Goal: Task Accomplishment & Management: Use online tool/utility

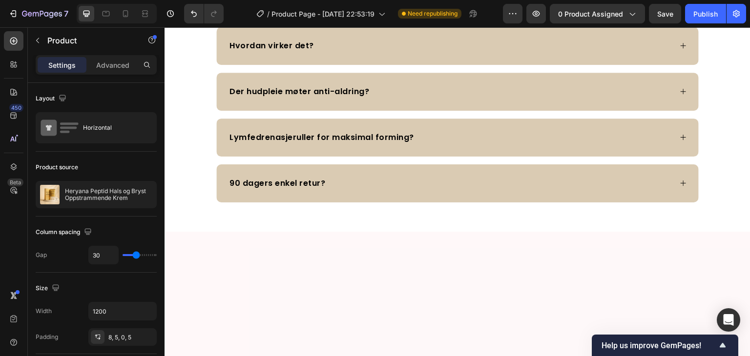
scroll to position [2197, 0]
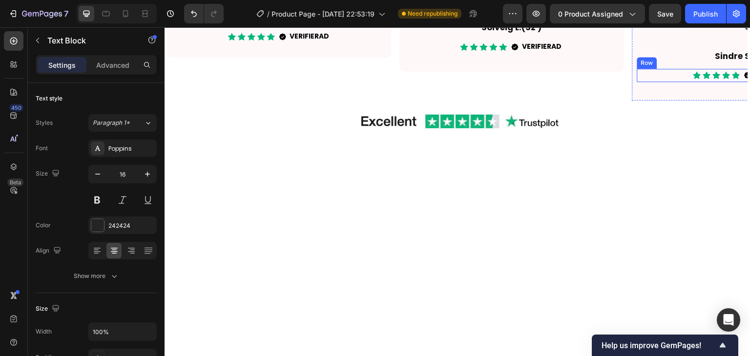
scroll to position [2100, 0]
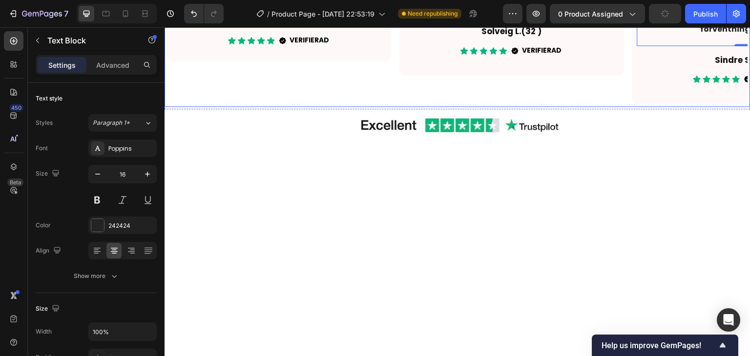
drag, startPoint x: 724, startPoint y: 110, endPoint x: 703, endPoint y: 123, distance: 24.8
click at [727, 9] on icon "Carousel Next Arrow" at bounding box center [733, 3] width 12 height 12
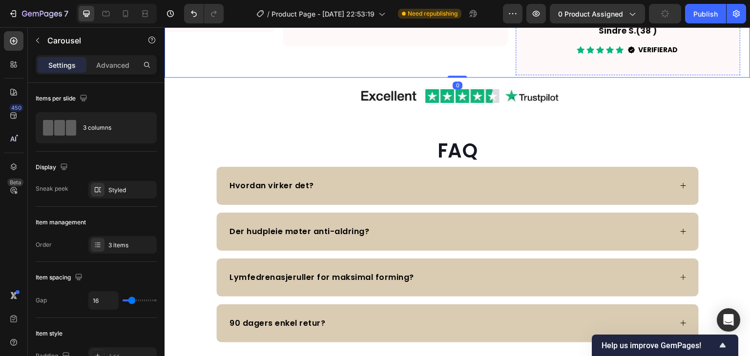
scroll to position [2197, 0]
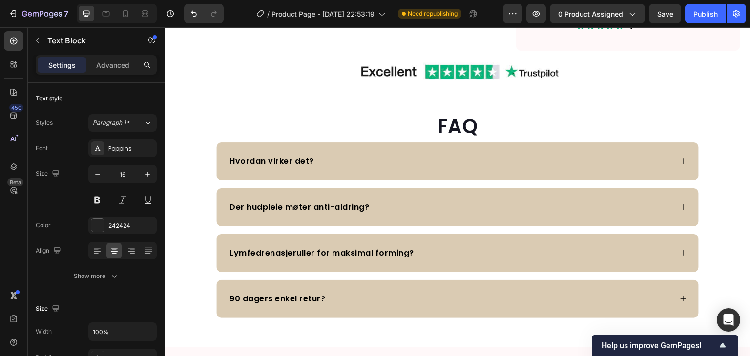
scroll to position [2148, 0]
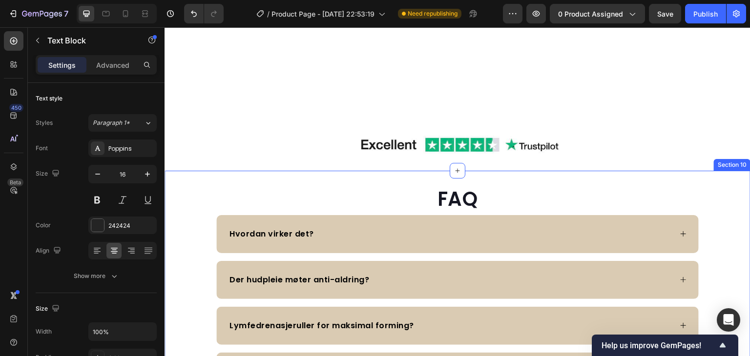
scroll to position [2197, 0]
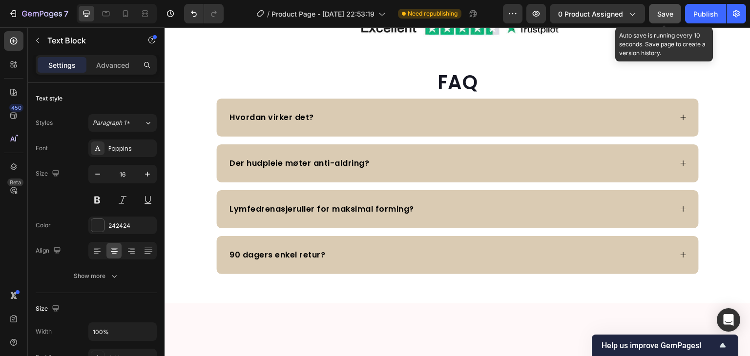
drag, startPoint x: 670, startPoint y: 18, endPoint x: 451, endPoint y: 61, distance: 223.4
click at [670, 18] on div "Save" at bounding box center [665, 14] width 16 height 10
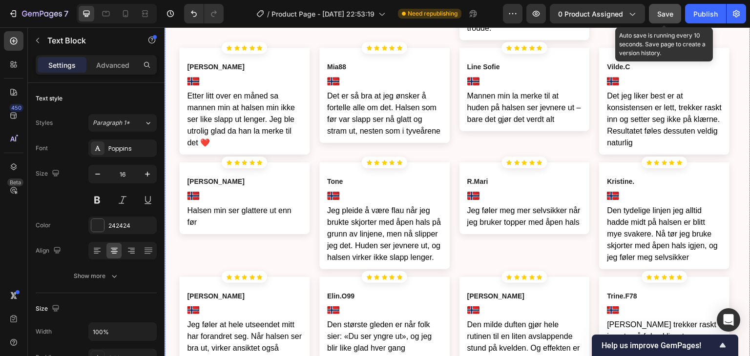
scroll to position [2930, 0]
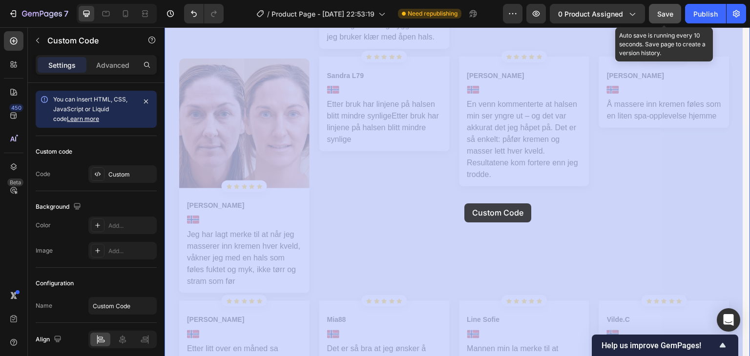
drag, startPoint x: 497, startPoint y: 203, endPoint x: 491, endPoint y: 204, distance: 6.4
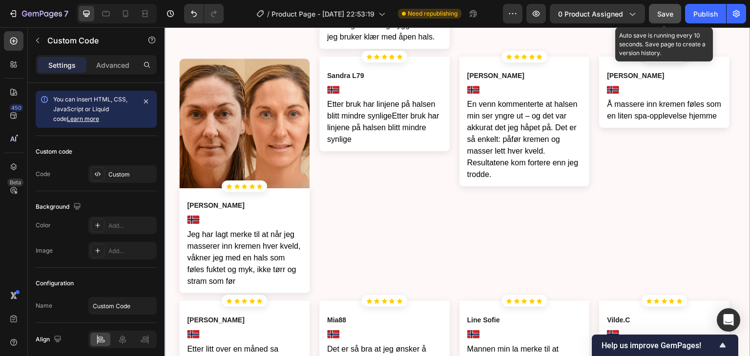
click at [487, 81] on span "[PERSON_NAME]" at bounding box center [495, 76] width 57 height 10
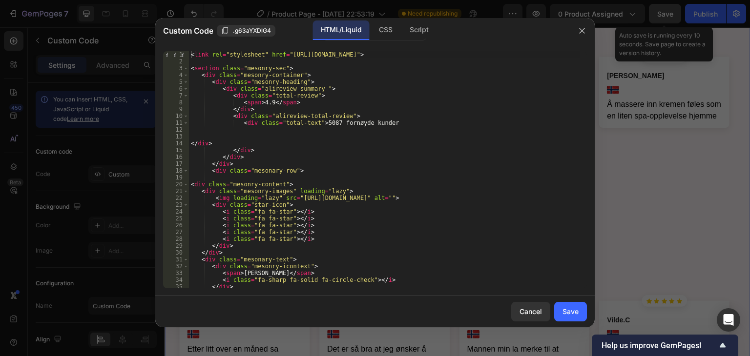
click at [452, 28] on div "HTML/Liquid CSS Script" at bounding box center [467, 31] width 203 height 20
click at [533, 313] on div "Cancel" at bounding box center [531, 312] width 22 height 10
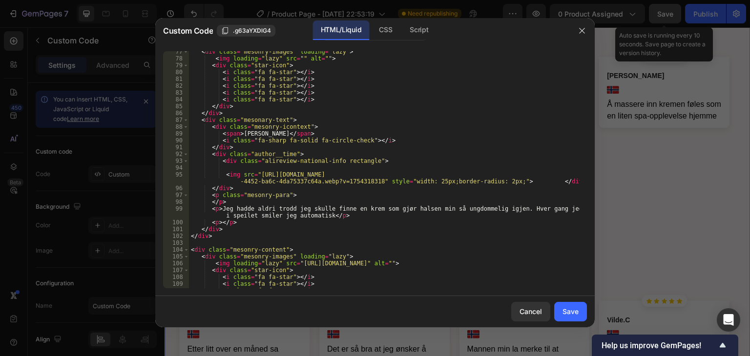
scroll to position [557, 0]
type textarea "<i class="fa fa-star"></i>"
click at [508, 81] on div "< div class = "mesonry-images" loading = "lazy" > < img loading = "lazy" src = …" at bounding box center [384, 173] width 391 height 251
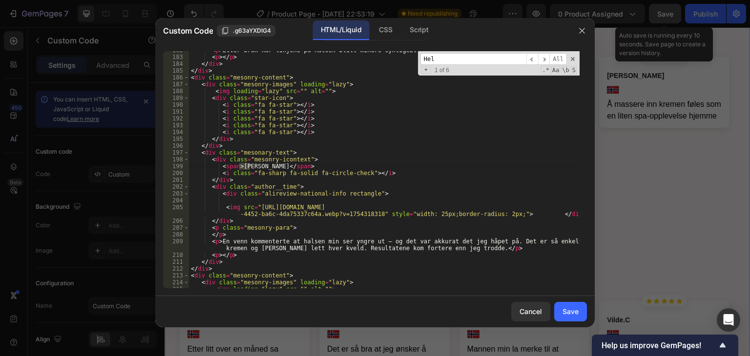
scroll to position [1324, 0]
type input "[PERSON_NAME]"
click at [378, 240] on div "< p > Etter bruk har linjene på halsen blitt mindre synligeEtter bruk har linje…" at bounding box center [384, 172] width 391 height 251
type textarea "<p>En venn kommenterte at halsen min ser yngre ut og det var akkurat det jeg hå…"
click at [572, 316] on button "Save" at bounding box center [570, 312] width 33 height 20
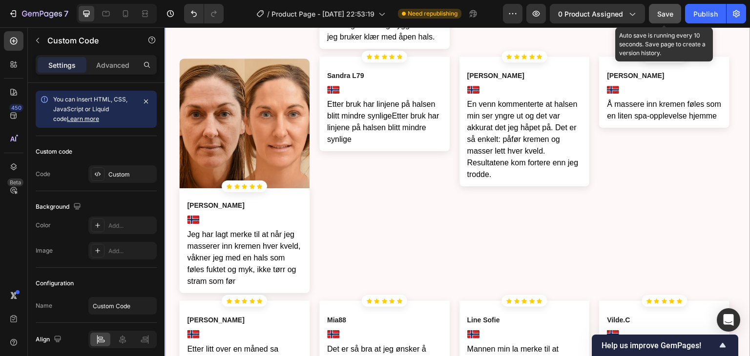
click at [645, 122] on p "Å massere inn kremen føles som en liten spa-opplevelse hjemme" at bounding box center [664, 110] width 115 height 23
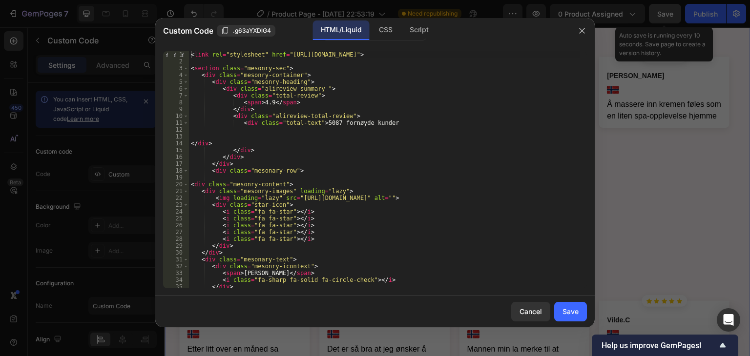
click at [406, 127] on div "< link rel = "stylesheet" href = "[URL][DOMAIN_NAME]" > < section class = "meso…" at bounding box center [384, 176] width 391 height 251
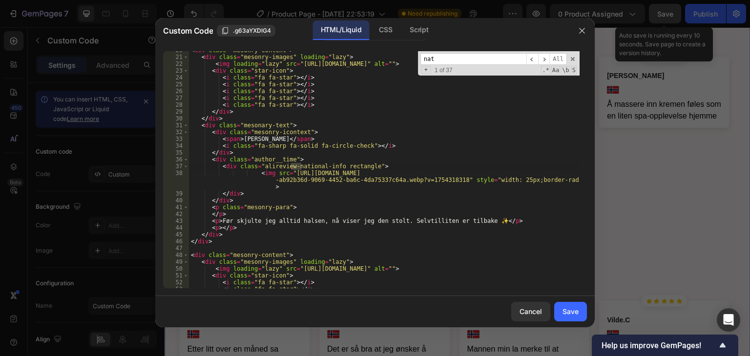
scroll to position [134, 0]
click at [428, 59] on input "natja N" at bounding box center [473, 59] width 106 height 12
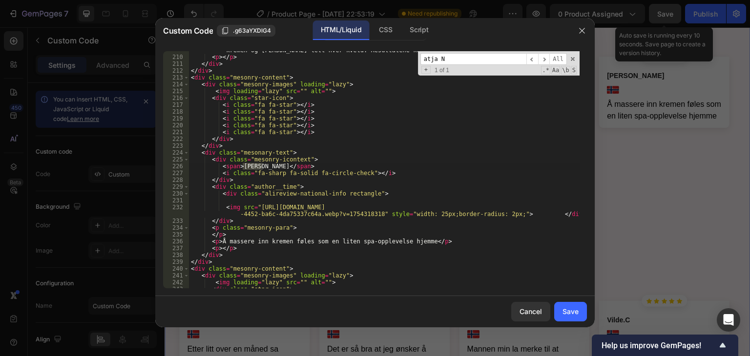
scroll to position [1521, 0]
type input "[PERSON_NAME]"
click at [364, 241] on div "< p > En venn kommenterte at halsen min ser yngre ut og det var akkurat det jeg…" at bounding box center [384, 169] width 391 height 258
type textarea "<p> Å massere inn kremen føles som en liten spa opplevelse hjemme</p>"
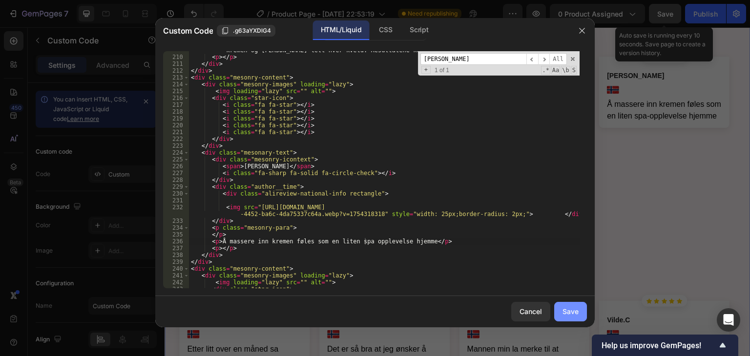
click at [561, 306] on button "Save" at bounding box center [570, 312] width 33 height 20
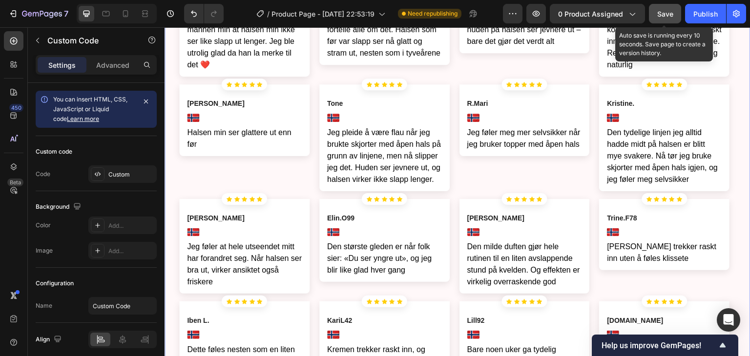
scroll to position [3271, 0]
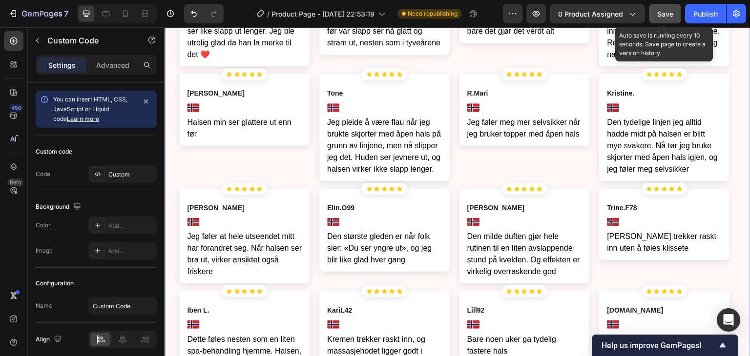
click at [476, 37] on p "Mannen min la merke til at huden på halsen ser jevnere ut – bare det gjør det v…" at bounding box center [524, 19] width 115 height 35
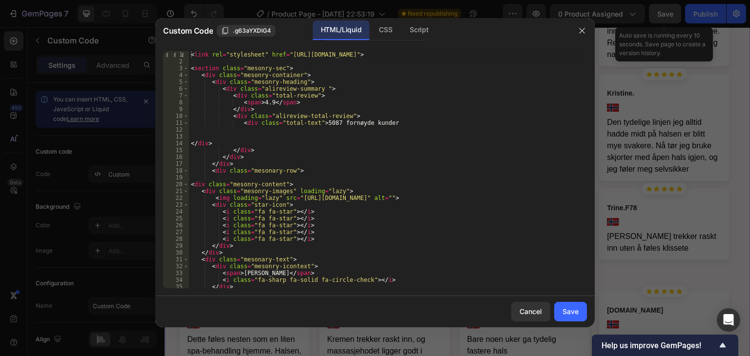
type textarea "</div>"
click at [461, 145] on div "< link rel = "stylesheet" href = "[URL][DOMAIN_NAME]" > < section class = "meso…" at bounding box center [384, 176] width 391 height 251
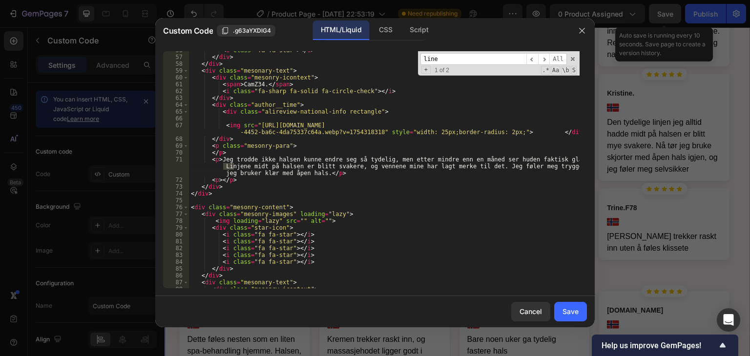
scroll to position [2109, 0]
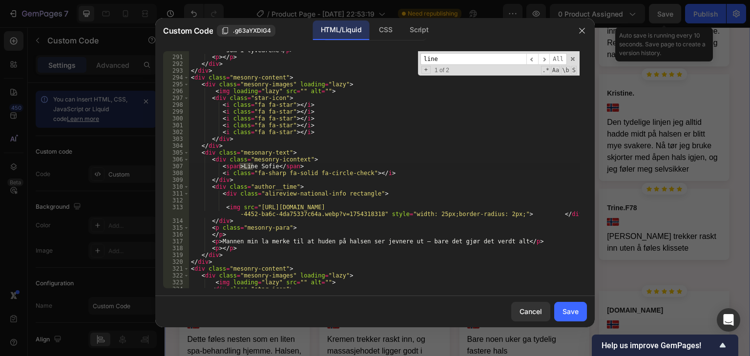
type input "line"
click at [412, 243] on div "< p > Det er så bra at jeg ønsker å fortelle alle om det. Halsen som før var sl…" at bounding box center [384, 169] width 391 height 258
type textarea "<p>Mannen min la merke til at huden på halsen ser jevnere ut bare det gjør det …"
click at [576, 315] on div "Save" at bounding box center [570, 312] width 16 height 10
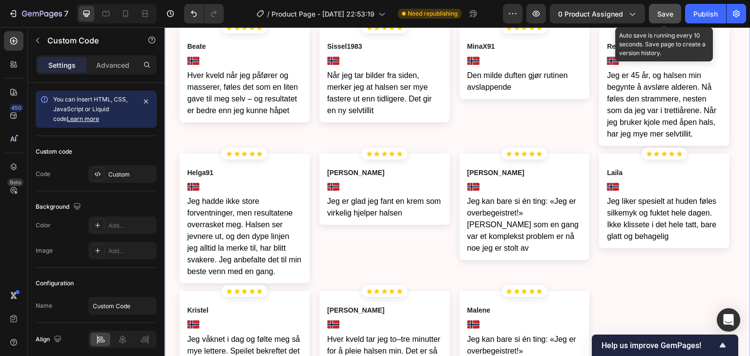
scroll to position [3760, 0]
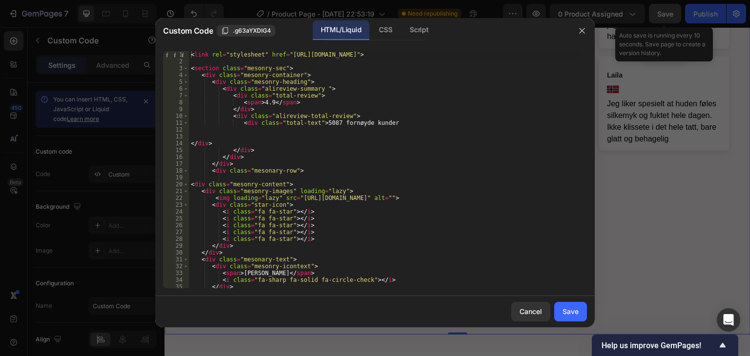
type textarea "<div class="total-text">5087 fornøyde kunder"
click at [396, 122] on div "< link rel = "stylesheet" href = "[URL][DOMAIN_NAME]" > < section class = "meso…" at bounding box center [384, 176] width 391 height 251
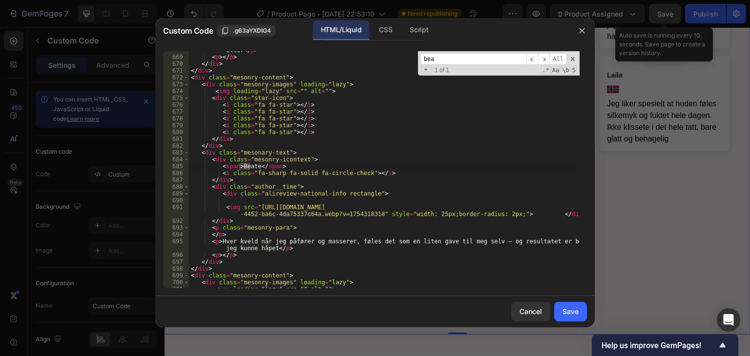
scroll to position [4837, 0]
type input "beat"
click at [486, 240] on div "< p > Jeg har prøvd så mange produkter, men ingenting har gitt så tydelige resu…" at bounding box center [384, 169] width 391 height 258
type textarea "<p>Hver kveld når jeg påfører og masserer, føles det som en liten gave til meg …"
click at [580, 307] on button "Save" at bounding box center [570, 312] width 33 height 20
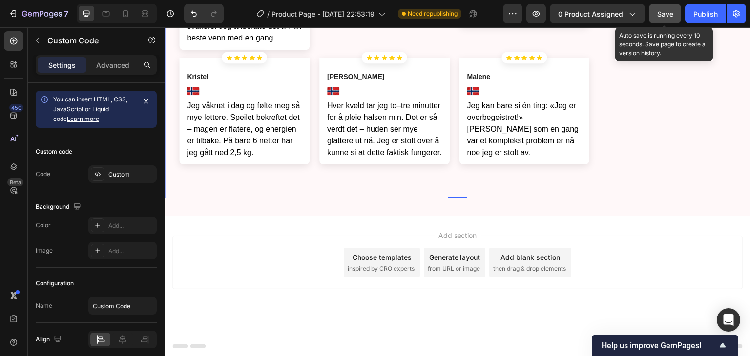
scroll to position [4046, 0]
click at [261, 100] on p "Jeg våknet i dag og følte meg så mye lettere. Speilet bekreftet det – magen er …" at bounding box center [244, 129] width 115 height 59
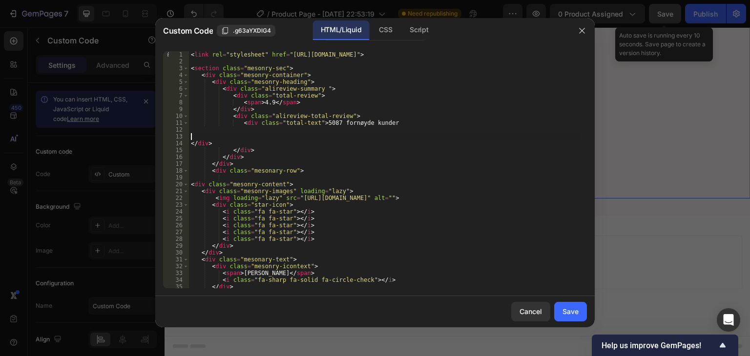
click at [369, 136] on div "< link rel = "stylesheet" href = "[URL][DOMAIN_NAME]" > < section class = "meso…" at bounding box center [384, 176] width 391 height 251
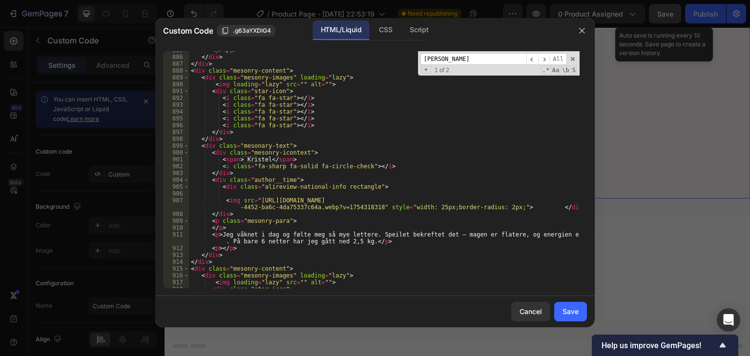
scroll to position [6475, 0]
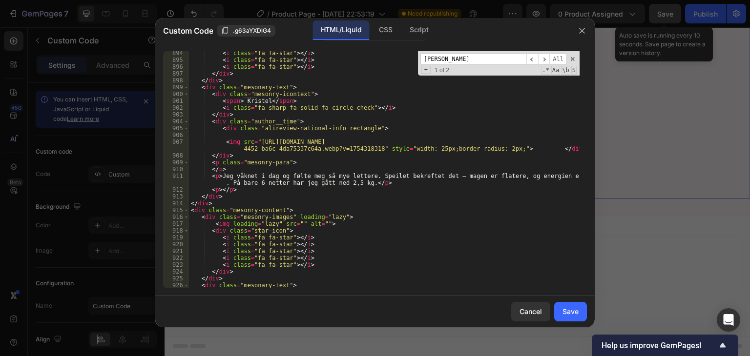
type input "[PERSON_NAME]"
click at [447, 182] on div "< i class = "fa fa-star" > </ i > < i class = "fa fa-star" > </ i > < i class =…" at bounding box center [384, 175] width 391 height 251
click at [447, 178] on div "< i class = "fa fa-star" > </ i > < i class = "fa fa-star" > </ i > < i class =…" at bounding box center [384, 175] width 391 height 251
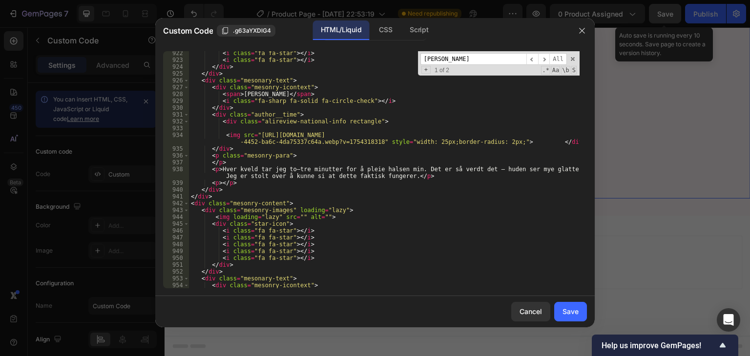
scroll to position [6680, 0]
click at [480, 168] on div "< i class = "fa fa-star" > </ i > < i class = "fa fa-star" > </ i > </ div > </…" at bounding box center [384, 175] width 391 height 251
type textarea "<p>Hver kveld tar jeg to–tre minutter for å pleie halsen min. Det er så verdt d…"
click at [572, 315] on div "Save" at bounding box center [570, 312] width 16 height 10
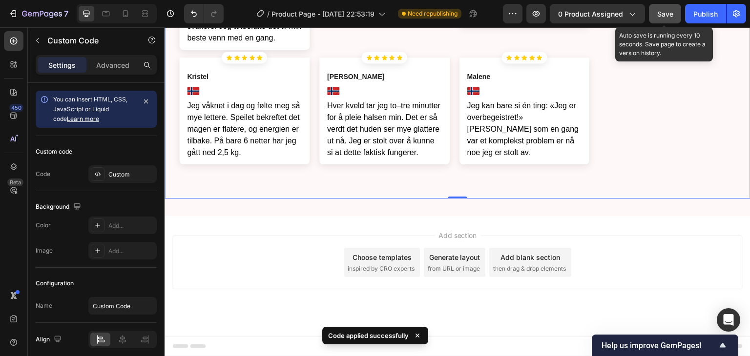
scroll to position [3948, 0]
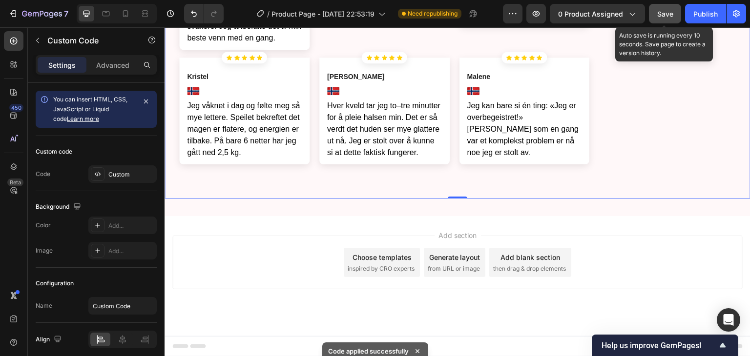
click at [419, 159] on p "Hver kveld tar jeg to–tre minutter for å pleie halsen min. Det er så verdt det …" at bounding box center [384, 129] width 115 height 59
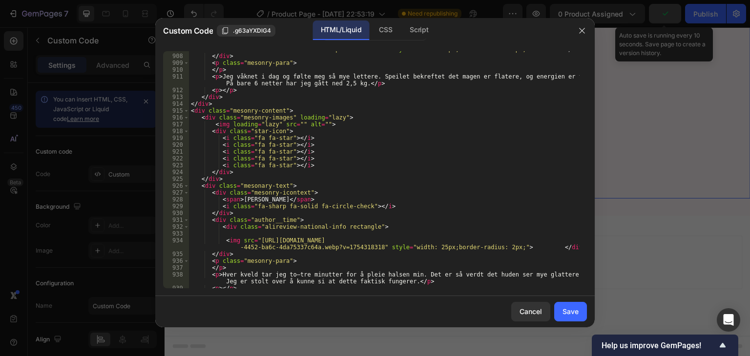
scroll to position [6603, 0]
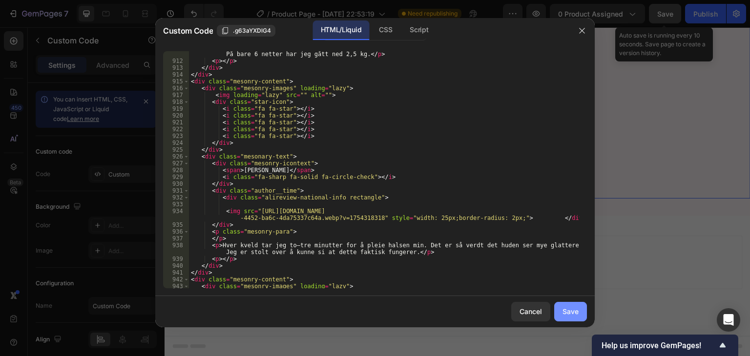
click at [576, 315] on div "Save" at bounding box center [570, 312] width 16 height 10
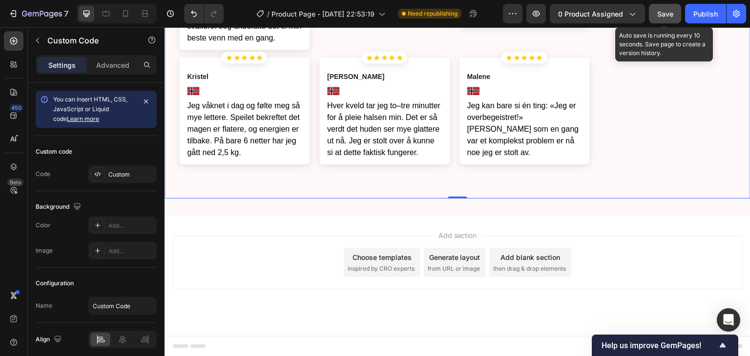
click at [670, 15] on span "Save" at bounding box center [665, 14] width 16 height 8
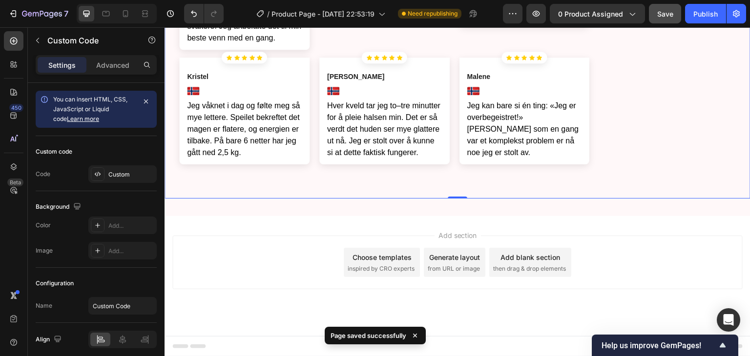
click at [375, 159] on p "Hver kveld tar jeg to–tre minutter for å pleie halsen min. Det er så verdt det …" at bounding box center [384, 129] width 115 height 59
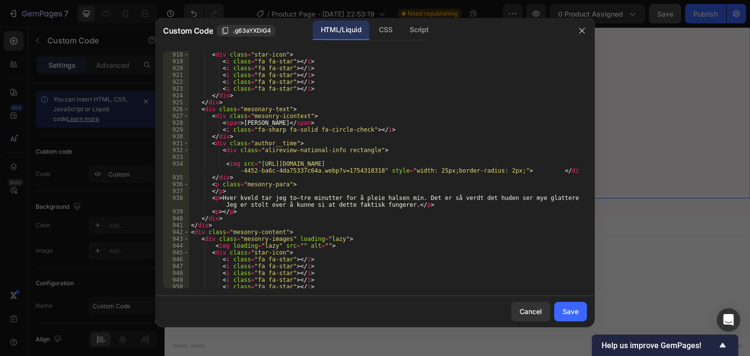
scroll to position [6588, 0]
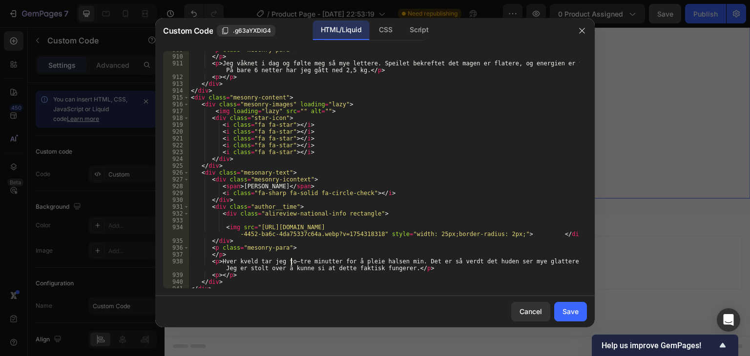
click at [290, 262] on div "< p class = "mesonry-para" > </ p > < p > Jeg våknet i dag og følte meg så mye …" at bounding box center [384, 171] width 391 height 251
type textarea "<p>Hver kveld tar jeg to tre minutter for å pleie halsen min. Det er så verdt d…"
click at [563, 304] on button "Save" at bounding box center [570, 312] width 33 height 20
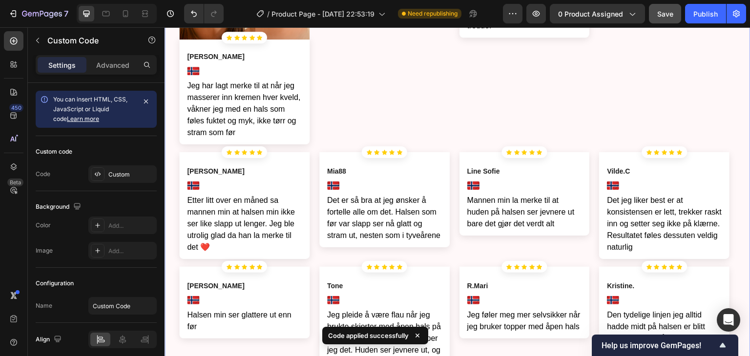
scroll to position [3069, 0]
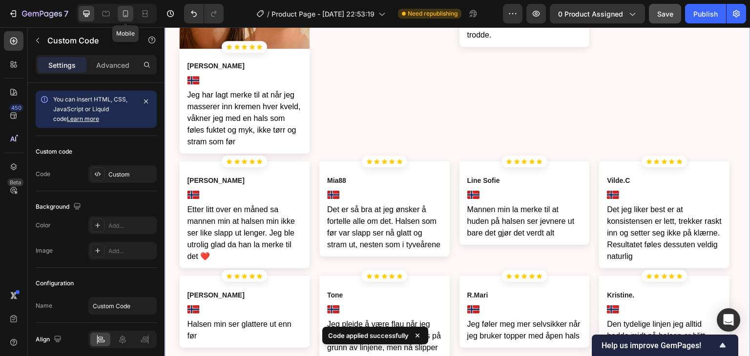
click at [124, 11] on icon at bounding box center [126, 14] width 10 height 10
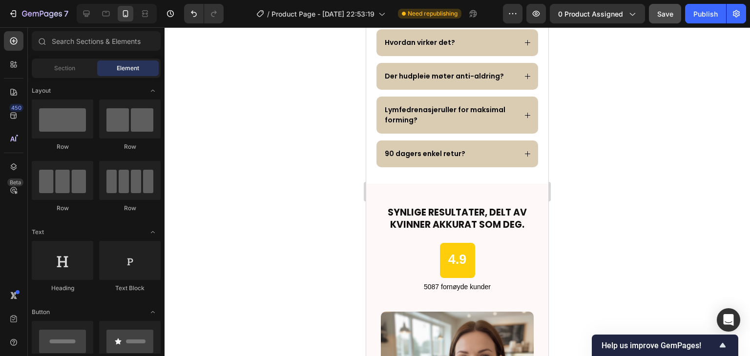
scroll to position [2557, 0]
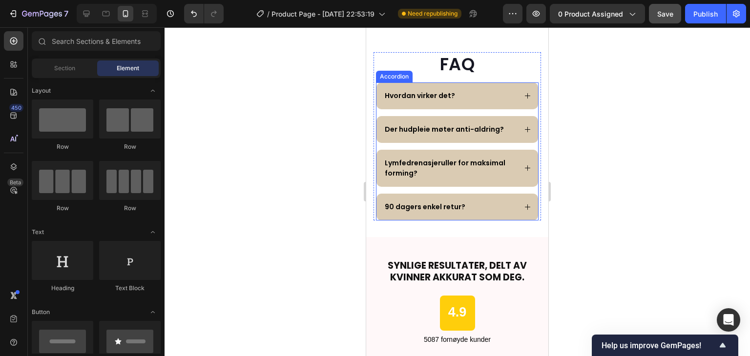
click at [479, 89] on div "Hvordan virker det?" at bounding box center [449, 95] width 133 height 13
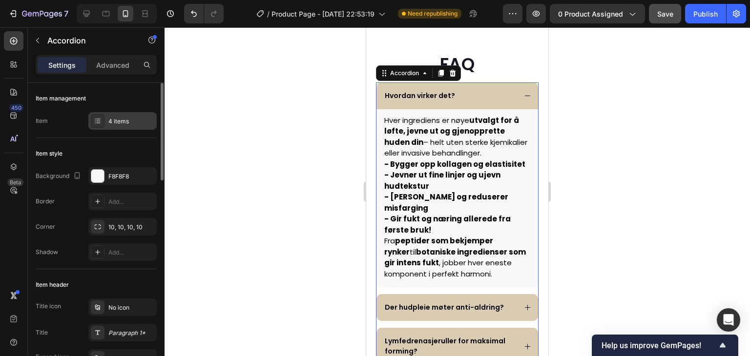
click at [114, 123] on div "4 items" at bounding box center [131, 121] width 46 height 9
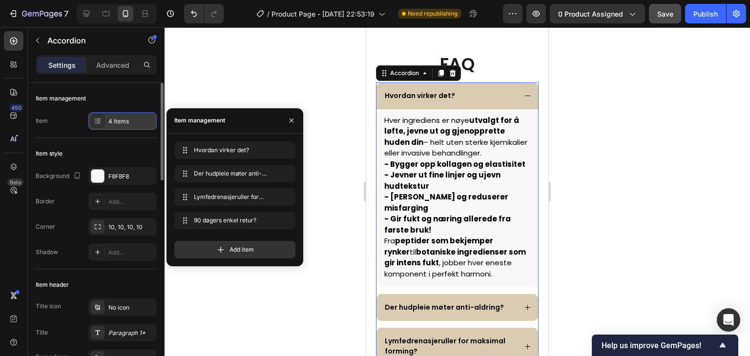
click at [111, 122] on div "4 items" at bounding box center [131, 121] width 46 height 9
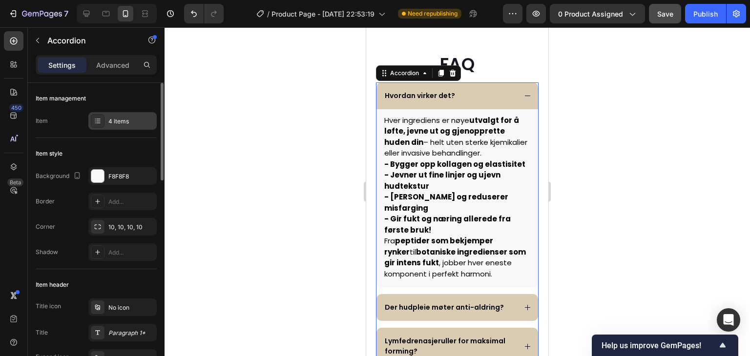
click at [111, 120] on div "4 items" at bounding box center [131, 121] width 46 height 9
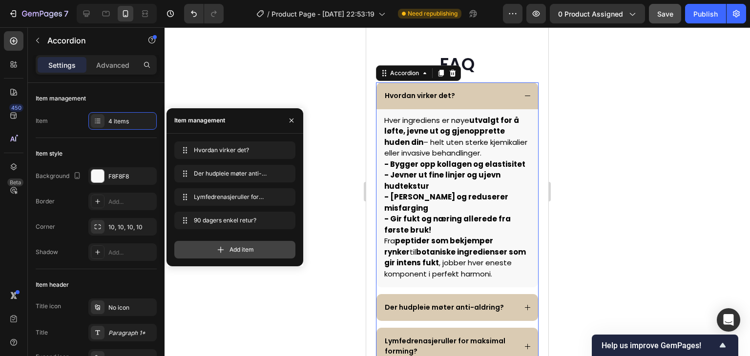
click at [225, 250] on icon at bounding box center [221, 250] width 10 height 10
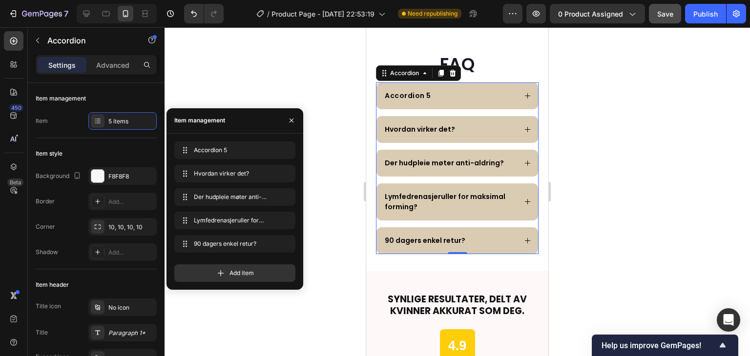
drag, startPoint x: 193, startPoint y: 242, endPoint x: 193, endPoint y: 140, distance: 102.5
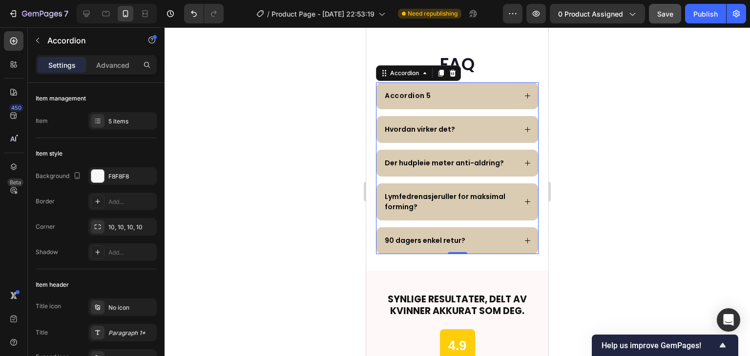
click at [436, 93] on div "Accordion 5" at bounding box center [449, 95] width 133 height 13
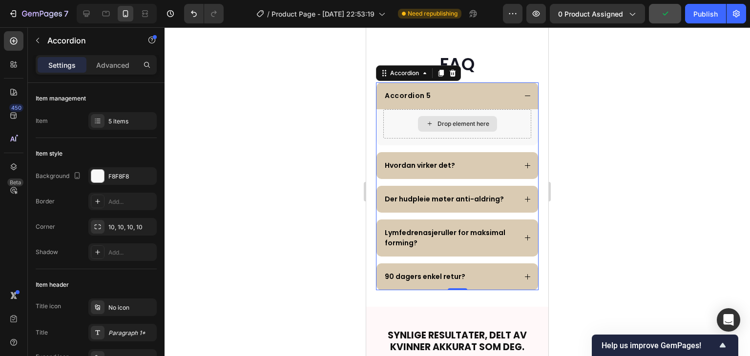
click at [516, 117] on div "Drop element here" at bounding box center [457, 123] width 148 height 29
click at [474, 168] on div "Hvordan virker det?" at bounding box center [449, 165] width 133 height 13
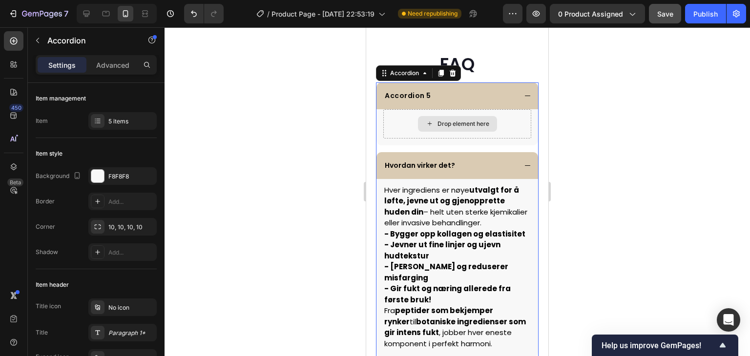
click at [446, 123] on div "Drop element here" at bounding box center [463, 124] width 52 height 8
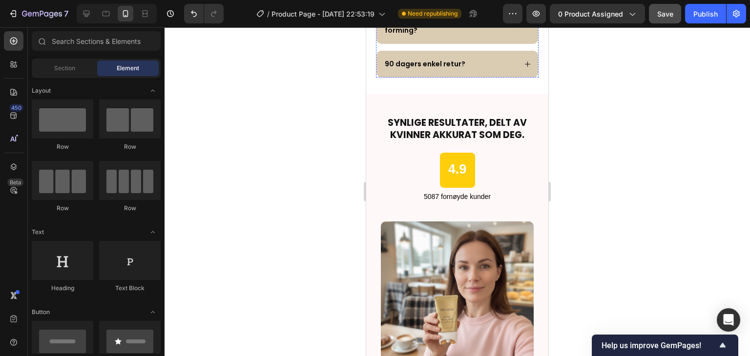
scroll to position [2850, 0]
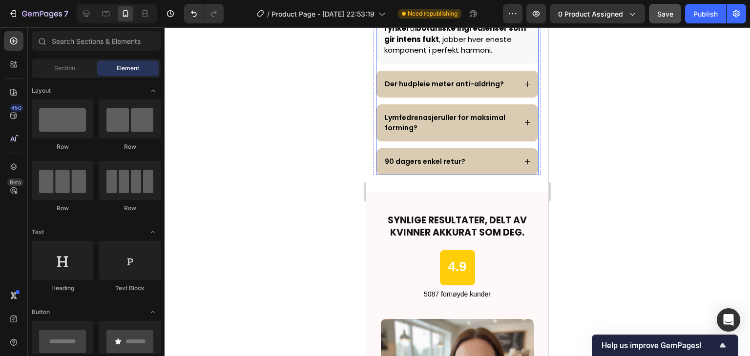
click at [454, 89] on p "Der hudpleie møter anti-aldring?" at bounding box center [444, 84] width 119 height 10
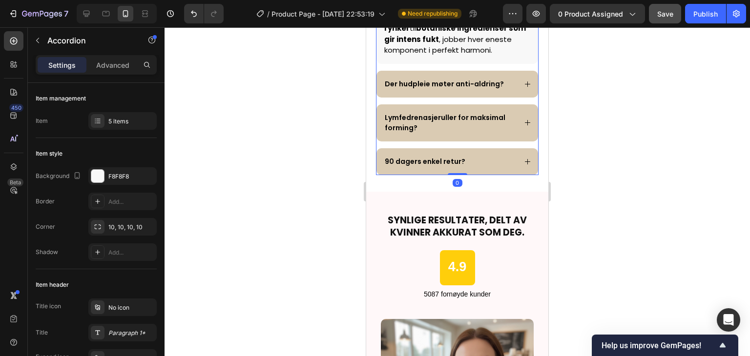
click at [453, 89] on p "Der hudpleie møter anti-aldring?" at bounding box center [444, 84] width 119 height 10
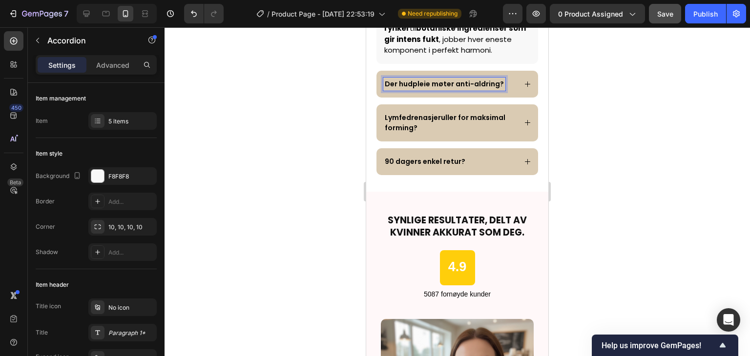
click at [515, 92] on div "Der hudpleie møter anti-aldring?" at bounding box center [457, 84] width 162 height 27
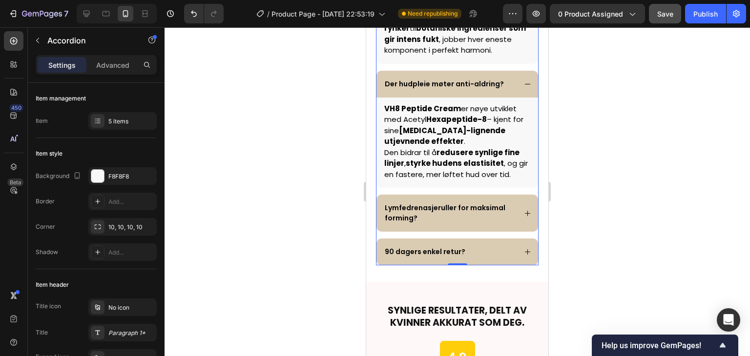
click at [522, 211] on div "Lymfedrenasjeruller for maksimal forming?" at bounding box center [457, 213] width 162 height 37
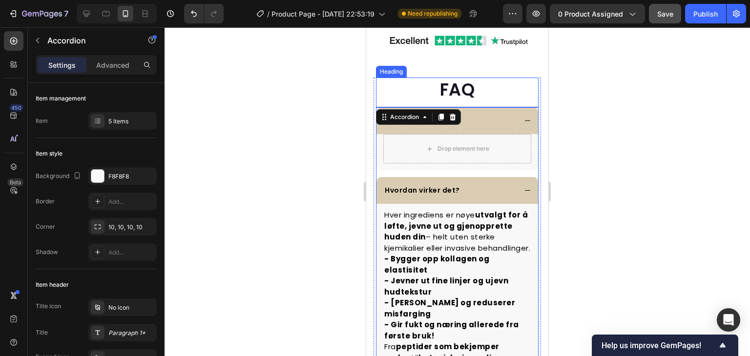
scroll to position [2471, 0]
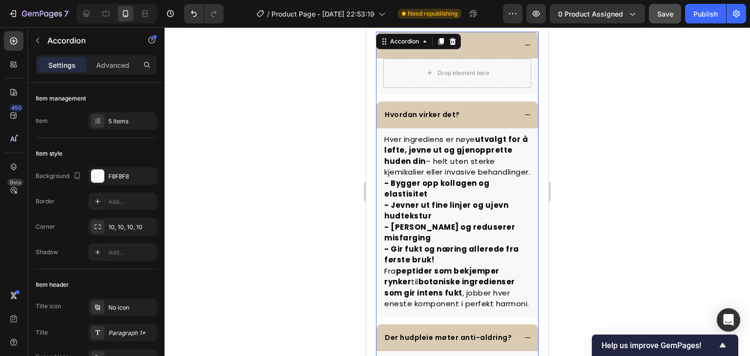
click at [495, 59] on div "Accordion 5" at bounding box center [457, 45] width 162 height 27
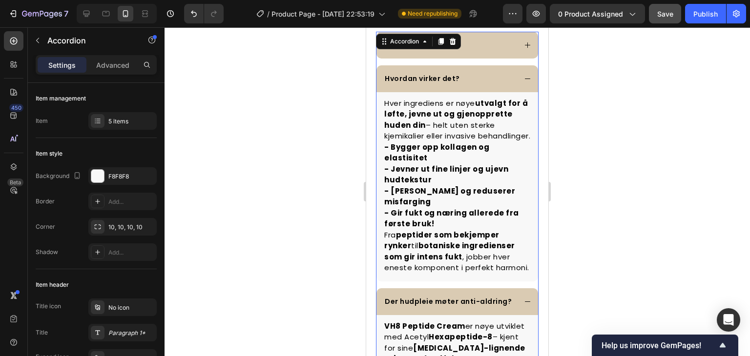
click at [496, 52] on div "Accordion 5" at bounding box center [449, 45] width 133 height 13
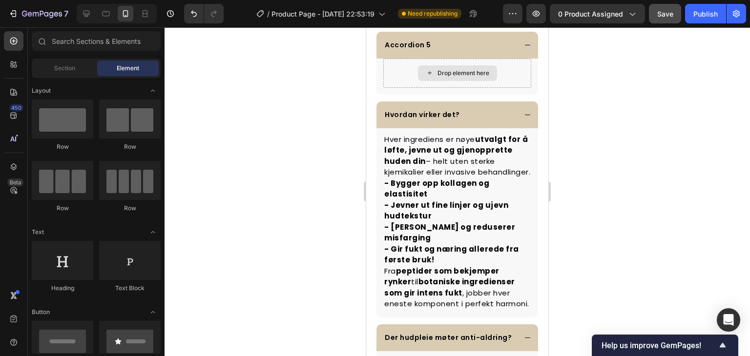
click at [426, 77] on icon at bounding box center [430, 73] width 8 height 8
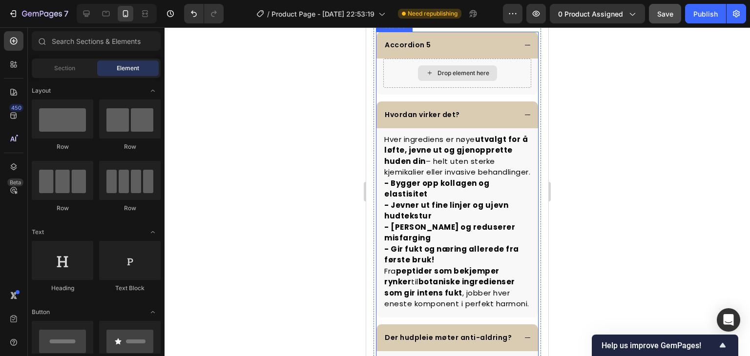
click at [433, 81] on div "Drop element here" at bounding box center [457, 73] width 79 height 16
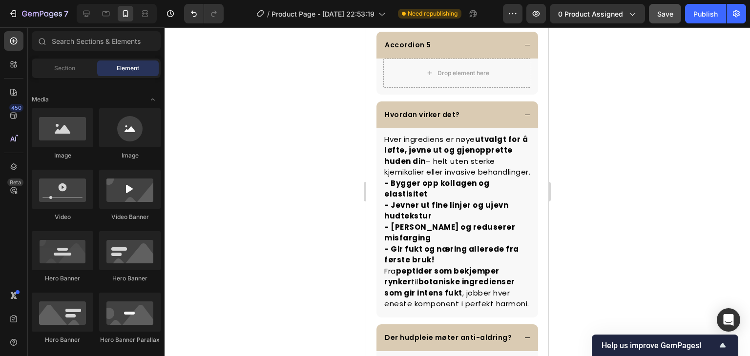
scroll to position [98, 0]
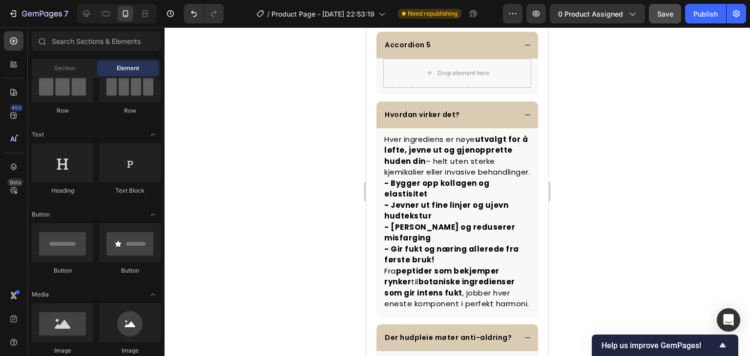
drag, startPoint x: 588, startPoint y: 178, endPoint x: 593, endPoint y: 178, distance: 4.9
click at [592, 178] on div at bounding box center [457, 191] width 585 height 329
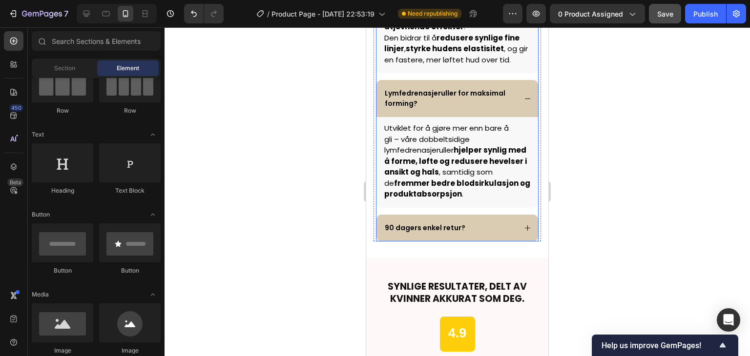
scroll to position [2986, 0]
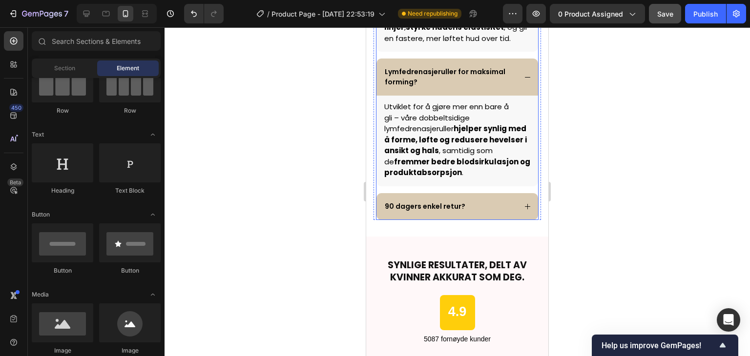
click at [478, 213] on div "90 dagers enkel retur?" at bounding box center [449, 206] width 133 height 13
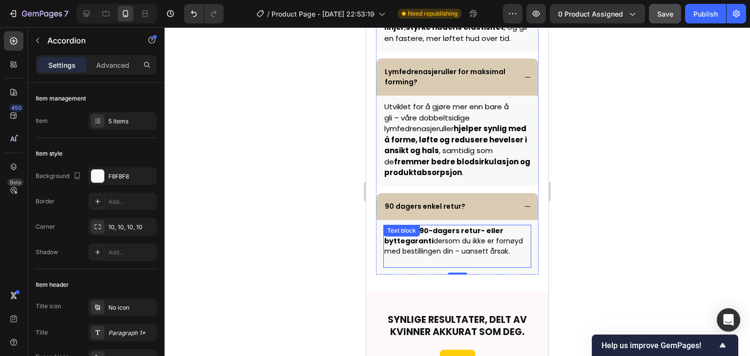
click at [480, 267] on p "Vi tilbyr en 90-dagers retur- eller byttegaranti dersom du ikke er fornøyd med …" at bounding box center [457, 246] width 146 height 41
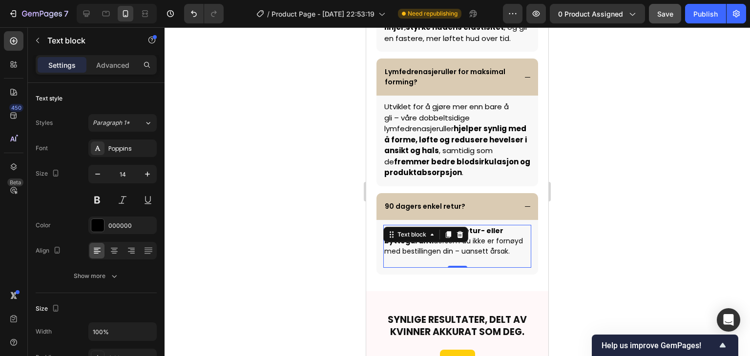
click at [480, 267] on p "Vi tilbyr en 90-dagers retur- eller byttegaranti dersom du ikke er fornøyd med …" at bounding box center [457, 246] width 146 height 41
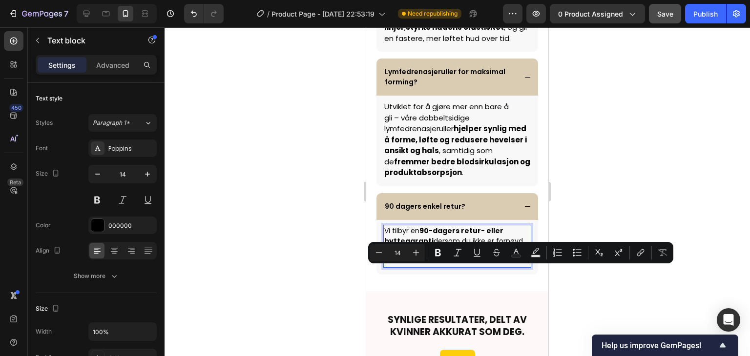
click at [625, 138] on div at bounding box center [457, 191] width 585 height 329
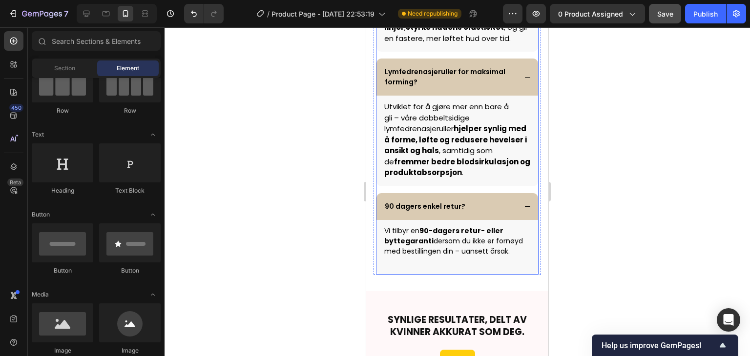
click at [456, 212] on p "90 dagers enkel retur?" at bounding box center [425, 207] width 81 height 10
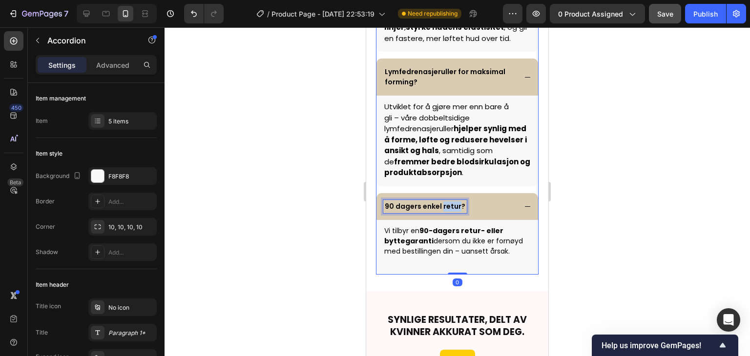
click at [453, 212] on p "90 dagers enkel retur?" at bounding box center [425, 207] width 81 height 10
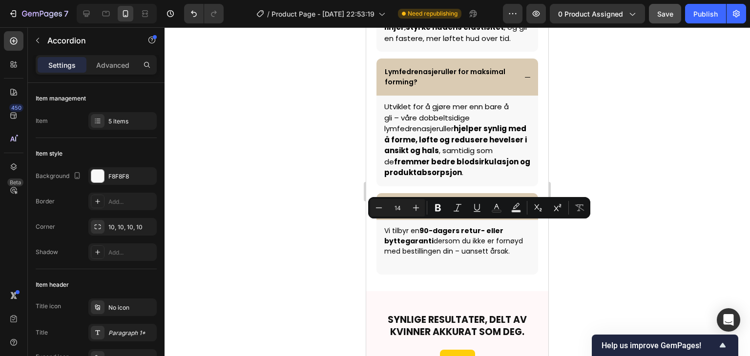
click at [453, 212] on p "90 dagers enkel retur?" at bounding box center [425, 207] width 81 height 10
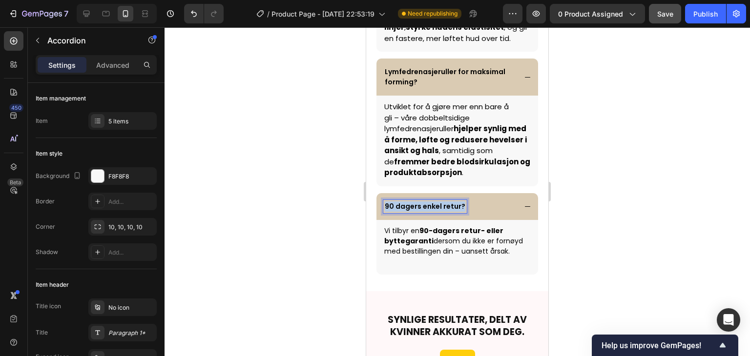
click at [453, 212] on p "90 dagers enkel retur?" at bounding box center [425, 207] width 81 height 10
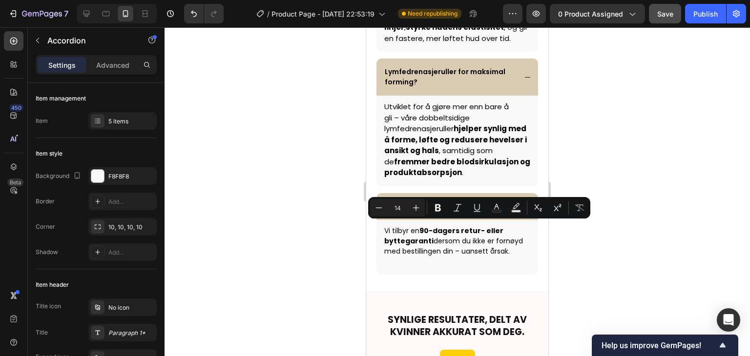
click at [453, 212] on p "90 dagers enkel retur?" at bounding box center [425, 207] width 81 height 10
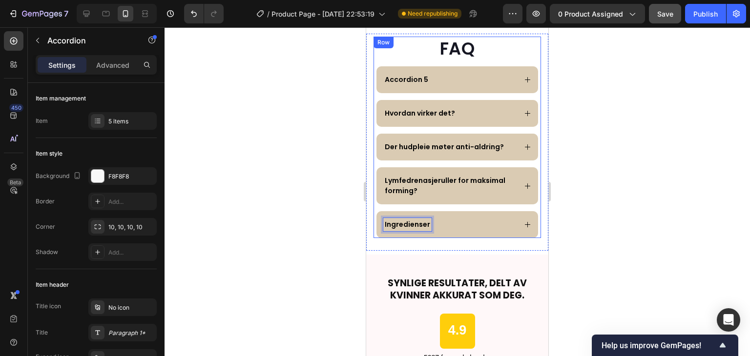
scroll to position [2568, 0]
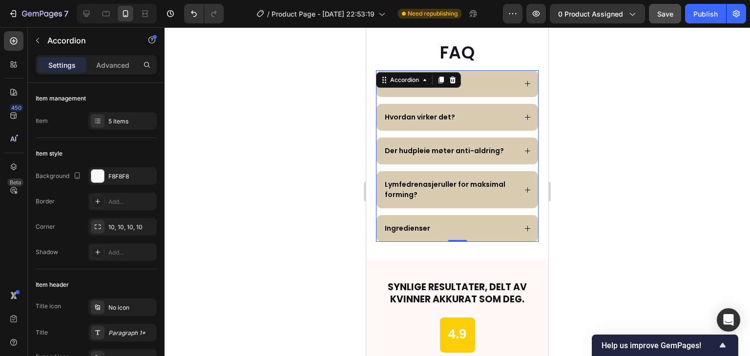
drag, startPoint x: 459, startPoint y: 231, endPoint x: 458, endPoint y: 215, distance: 16.2
click at [459, 213] on div "Accordion 5 Hvordan virker det? Der hudpleie møter anti-aldring? Lymfedrenasjer…" at bounding box center [457, 156] width 163 height 172
click at [480, 86] on div "Accordion 5" at bounding box center [449, 83] width 133 height 13
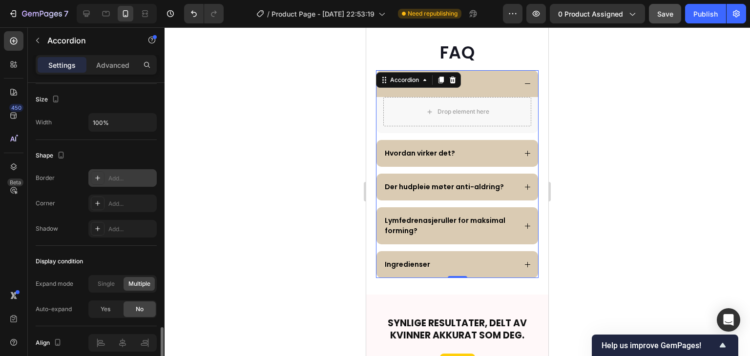
scroll to position [627, 0]
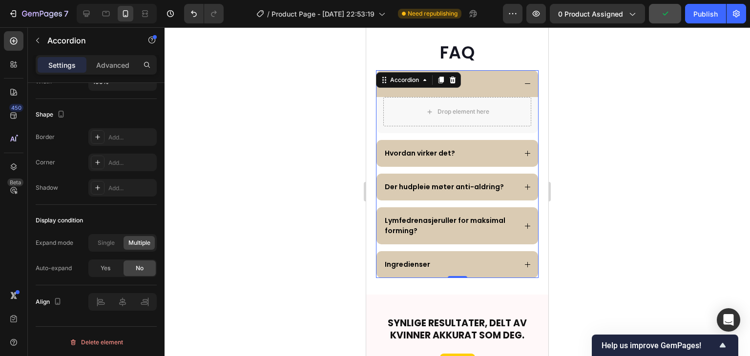
click at [490, 81] on div "Accordion 5" at bounding box center [449, 83] width 133 height 13
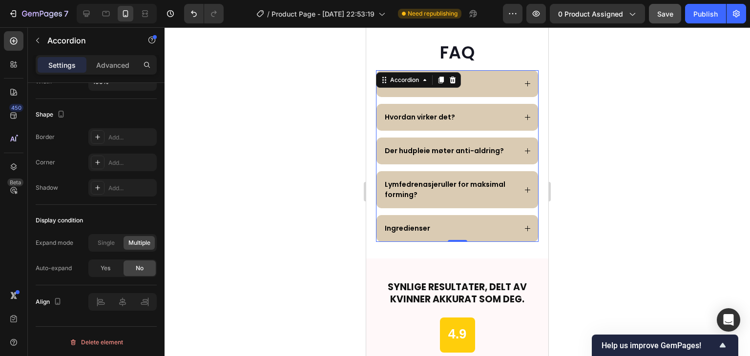
click at [443, 222] on div "Ingredienser" at bounding box center [449, 228] width 133 height 13
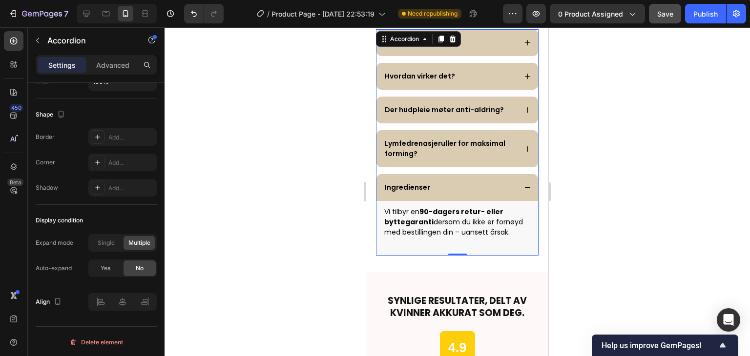
scroll to position [2617, 0]
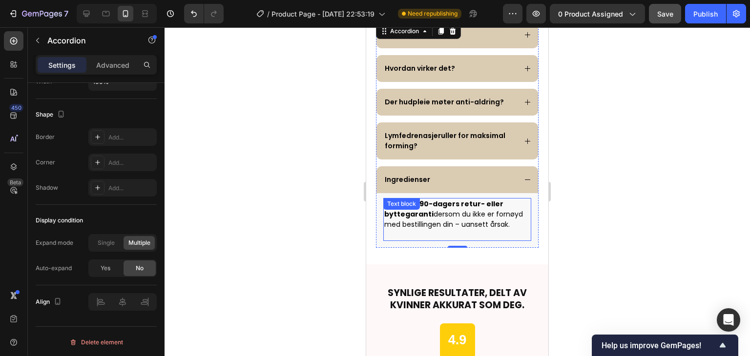
click at [512, 225] on p "Vi tilbyr en 90-dagers retur- eller byttegaranti dersom du ikke er fornøyd med …" at bounding box center [457, 219] width 146 height 41
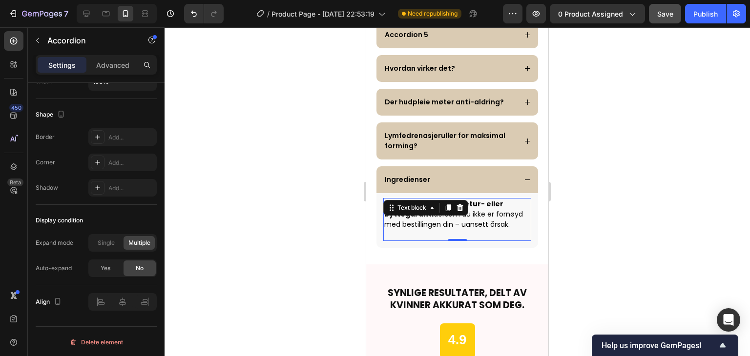
scroll to position [0, 0]
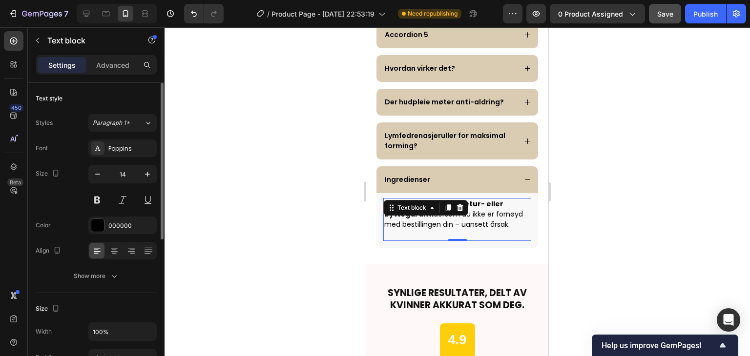
click at [512, 225] on p "Vi tilbyr en 90-dagers retur- eller byttegaranti dersom du ikke er fornøyd med …" at bounding box center [457, 219] width 146 height 41
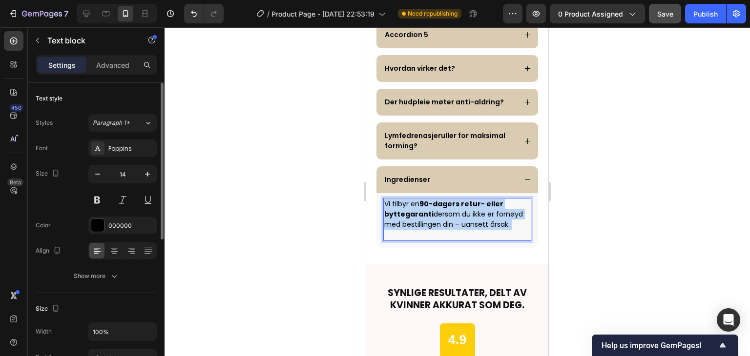
click at [512, 225] on p "Vi tilbyr en 90-dagers retur- eller byttegaranti dersom du ikke er fornøyd med …" at bounding box center [457, 219] width 146 height 41
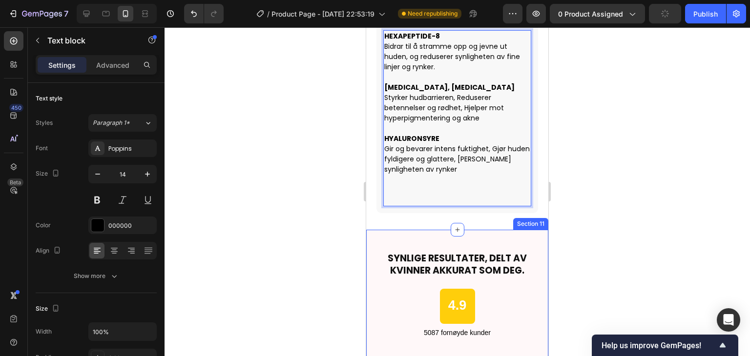
scroll to position [2812, 0]
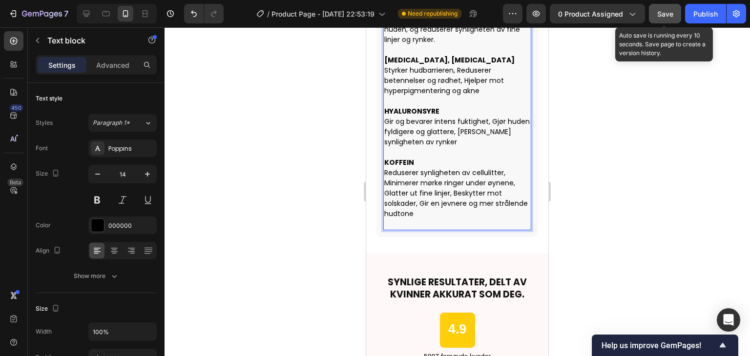
click at [662, 11] on span "Save" at bounding box center [665, 14] width 16 height 8
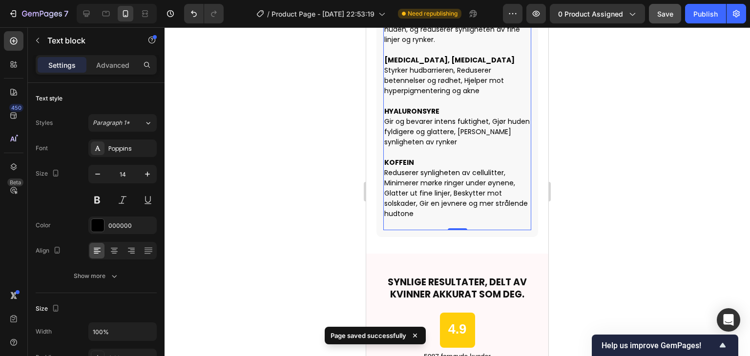
scroll to position [2764, 0]
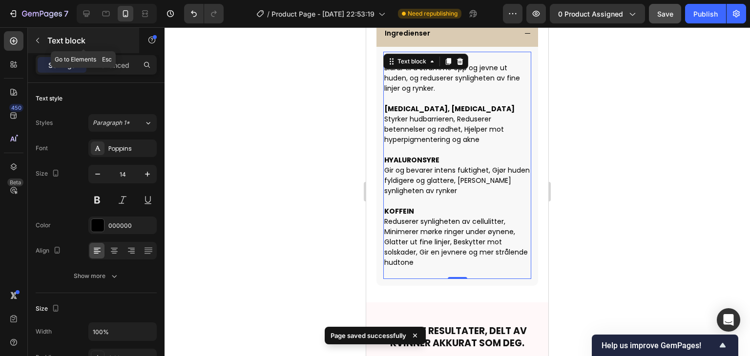
click at [46, 40] on div "Text block" at bounding box center [83, 40] width 111 height 25
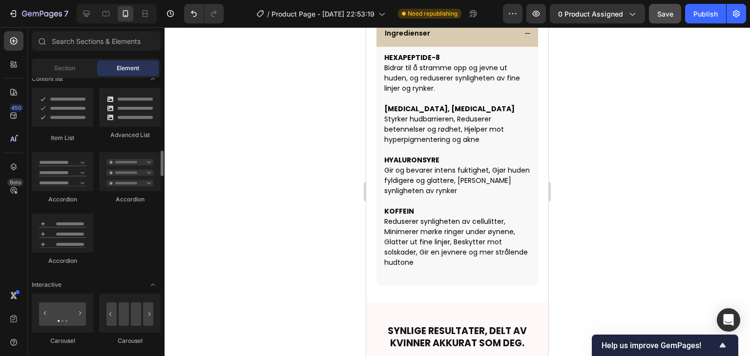
scroll to position [928, 0]
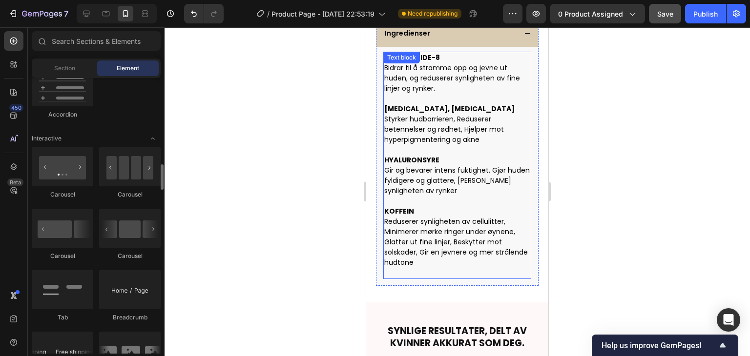
click at [450, 126] on p "Styrker hudbarrieren, Reduserer betennelser og rødhet, Hjelper mot hyperpigment…" at bounding box center [457, 129] width 146 height 31
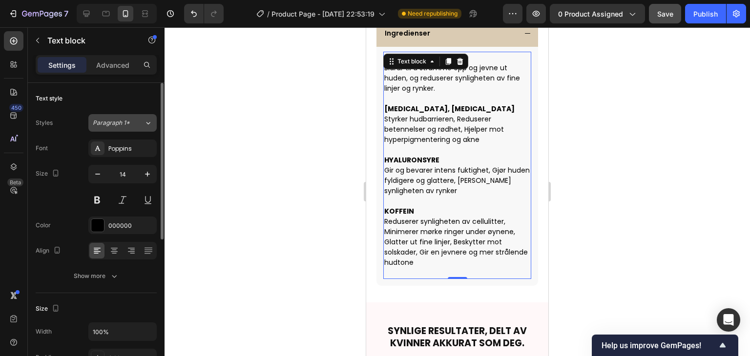
click at [131, 123] on div "Paragraph 1*" at bounding box center [113, 123] width 40 height 9
click at [268, 109] on div at bounding box center [457, 191] width 585 height 329
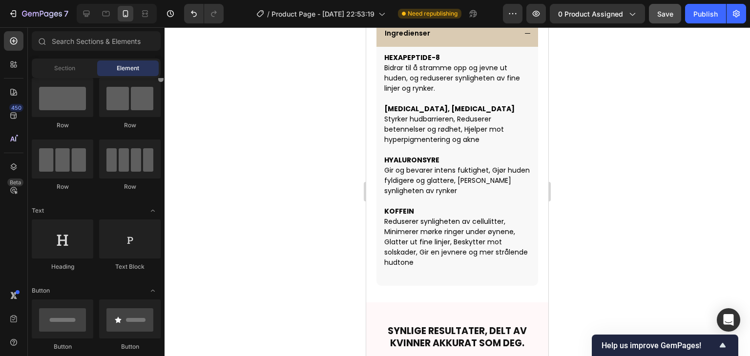
scroll to position [0, 0]
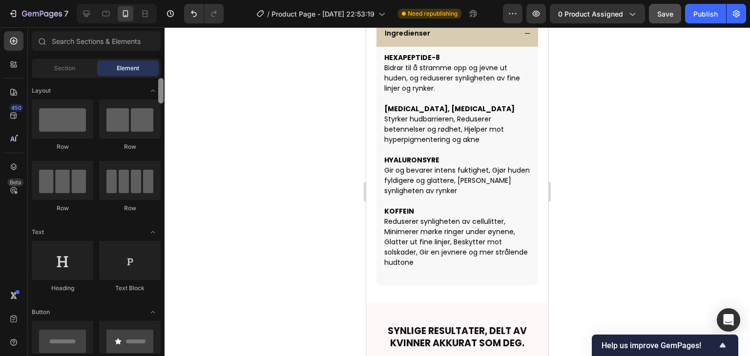
drag, startPoint x: 161, startPoint y: 204, endPoint x: 171, endPoint y: 68, distance: 135.7
click at [171, 0] on div "7 / Product Page - [DATE] 22:53:19 Need republishing Preview 0 product assigned…" at bounding box center [375, 0] width 750 height 0
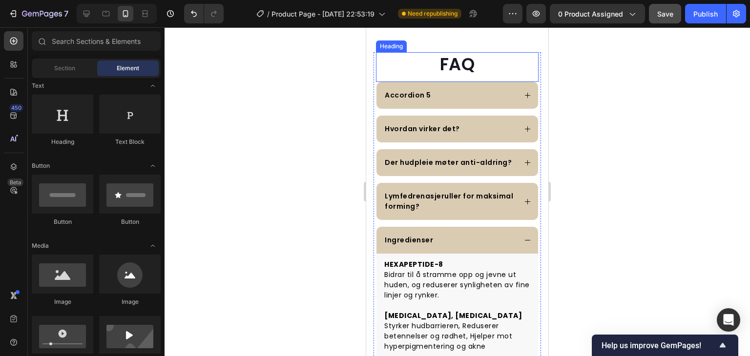
scroll to position [2520, 0]
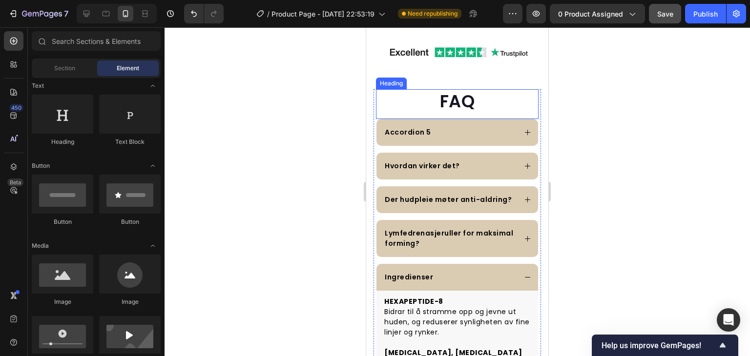
click at [492, 96] on h2 "FAQ" at bounding box center [457, 101] width 163 height 24
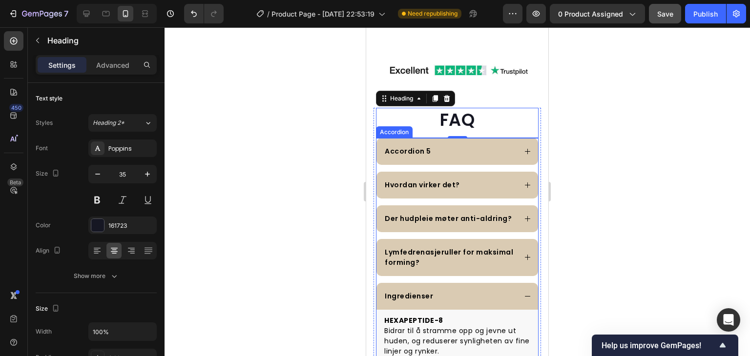
click at [499, 138] on div "Accordion 5" at bounding box center [457, 151] width 162 height 27
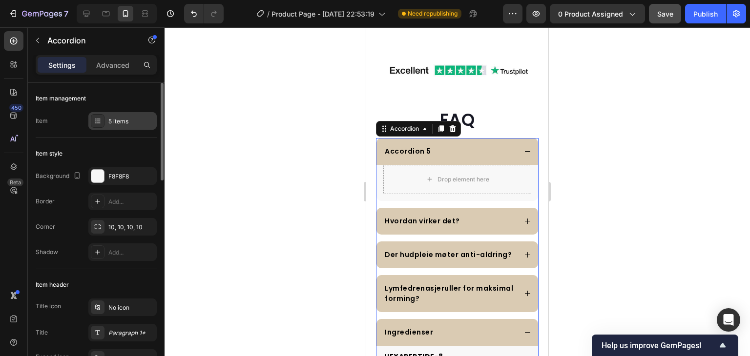
click at [119, 118] on div "5 items" at bounding box center [131, 121] width 46 height 9
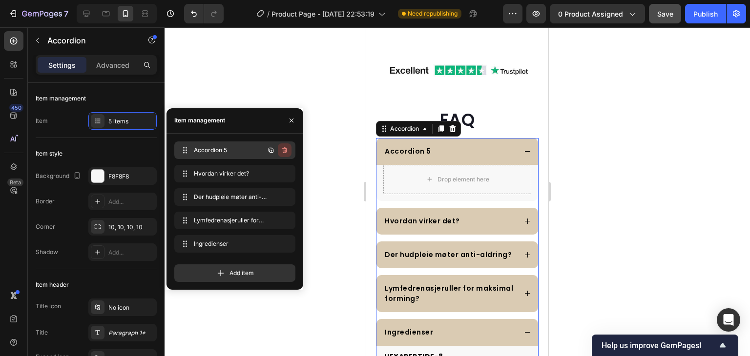
click at [288, 153] on icon "button" at bounding box center [285, 150] width 8 height 8
click at [283, 151] on div "Delete" at bounding box center [278, 150] width 18 height 9
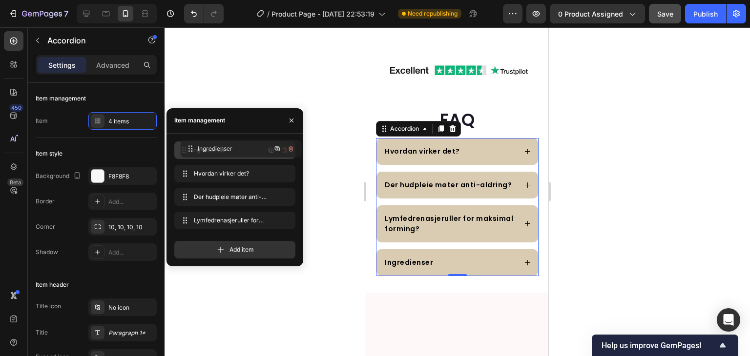
drag, startPoint x: 236, startPoint y: 222, endPoint x: 242, endPoint y: 150, distance: 71.5
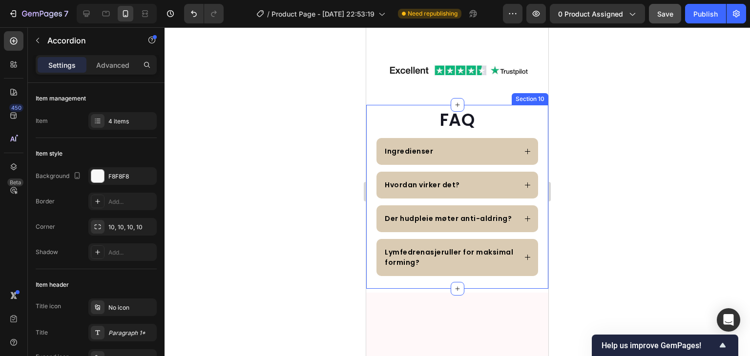
click at [595, 158] on div at bounding box center [457, 191] width 585 height 329
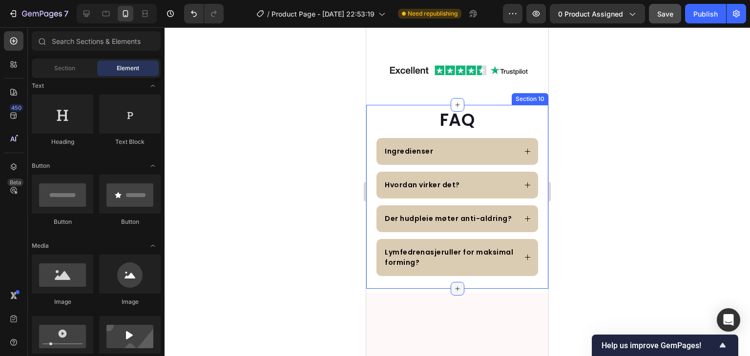
click at [454, 285] on icon at bounding box center [458, 289] width 8 height 8
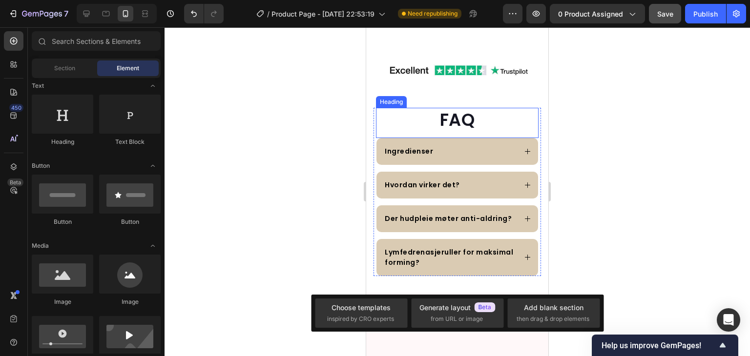
click at [504, 108] on h2 "FAQ" at bounding box center [457, 120] width 163 height 24
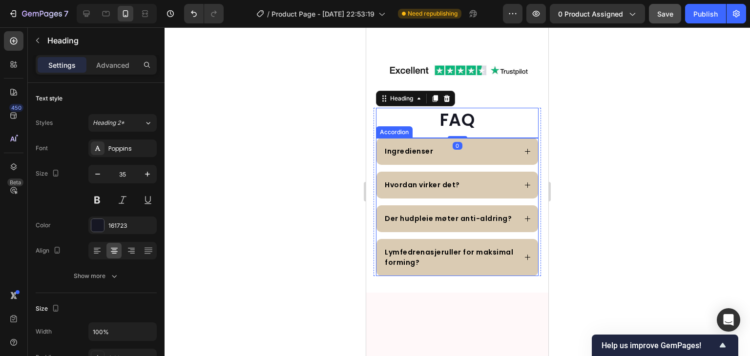
click at [496, 145] on div "Ingredienser" at bounding box center [449, 151] width 133 height 13
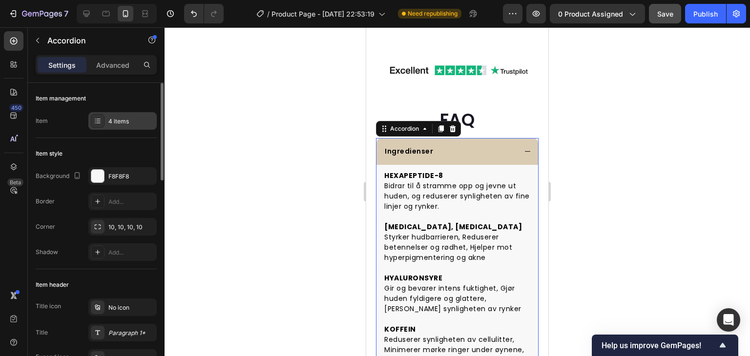
click at [122, 118] on div "4 items" at bounding box center [131, 121] width 46 height 9
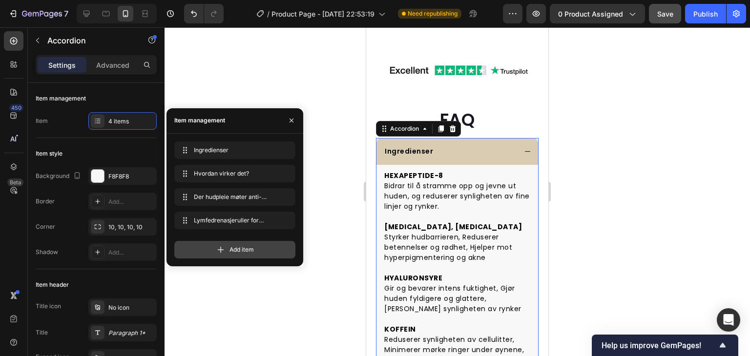
click at [235, 246] on span "Add item" at bounding box center [241, 250] width 24 height 9
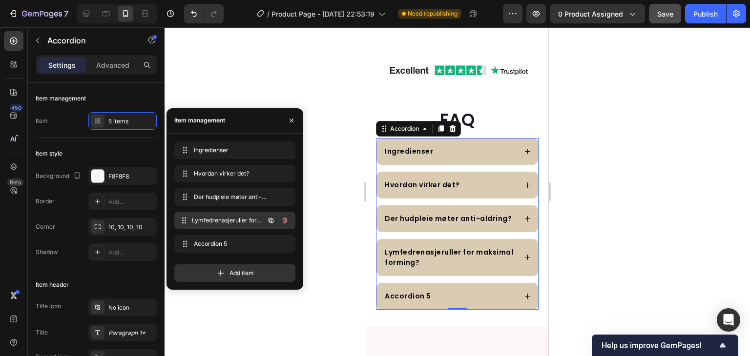
click at [238, 224] on span "Lymfedrenasjeruller for maksimal forming?" at bounding box center [228, 220] width 72 height 9
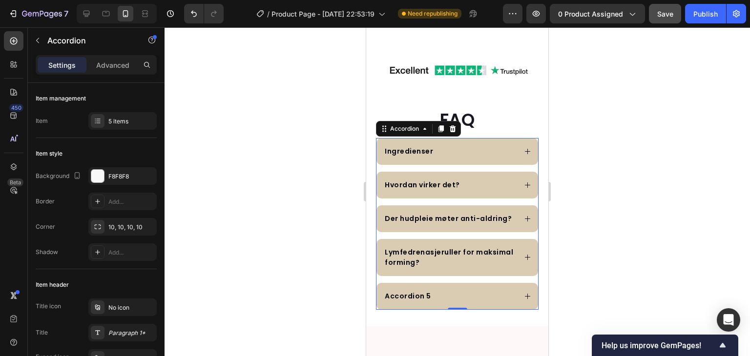
click at [465, 290] on div "Accordion 5" at bounding box center [449, 296] width 133 height 13
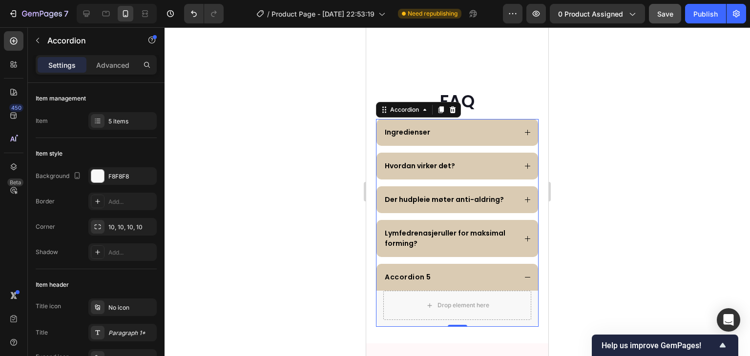
scroll to position [2617, 0]
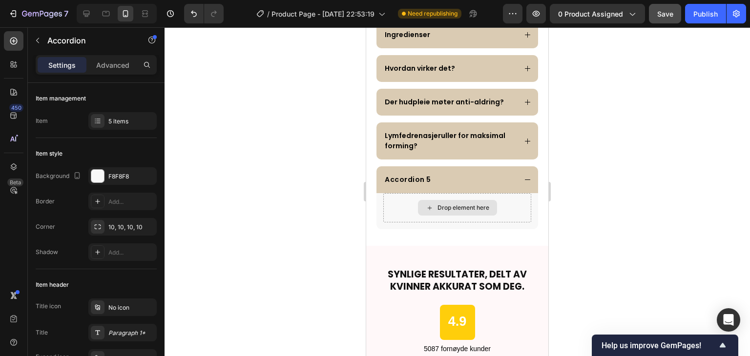
click at [452, 211] on div "Drop element here" at bounding box center [457, 208] width 79 height 16
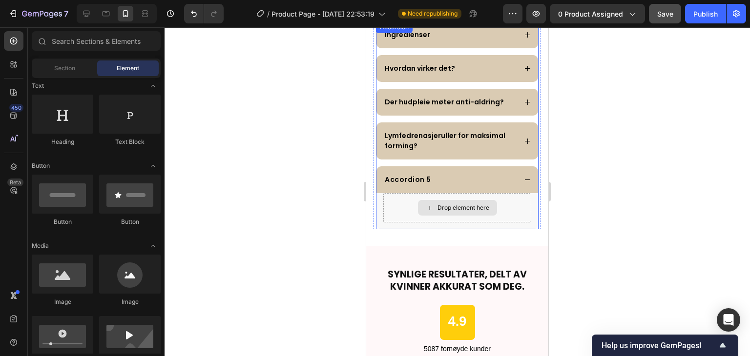
click at [453, 206] on div "Drop element here" at bounding box center [463, 208] width 52 height 8
click at [449, 205] on div "Drop element here" at bounding box center [463, 208] width 52 height 8
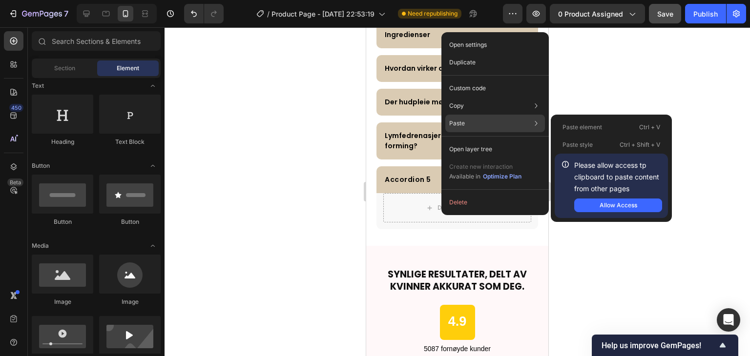
click at [467, 127] on div "Paste Paste element Ctrl + V Paste style Ctrl + Shift + V Please allow access t…" at bounding box center [495, 124] width 100 height 18
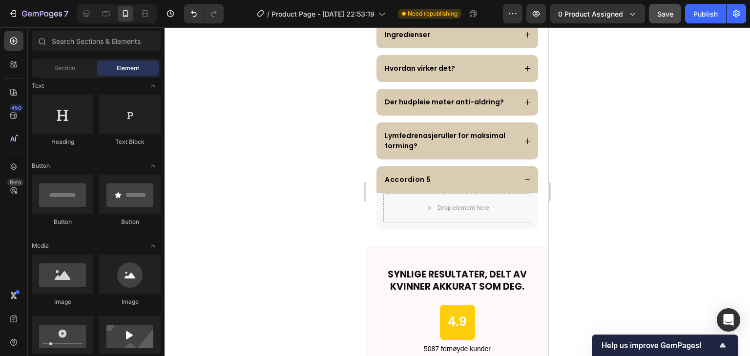
click at [645, 138] on div at bounding box center [457, 191] width 585 height 329
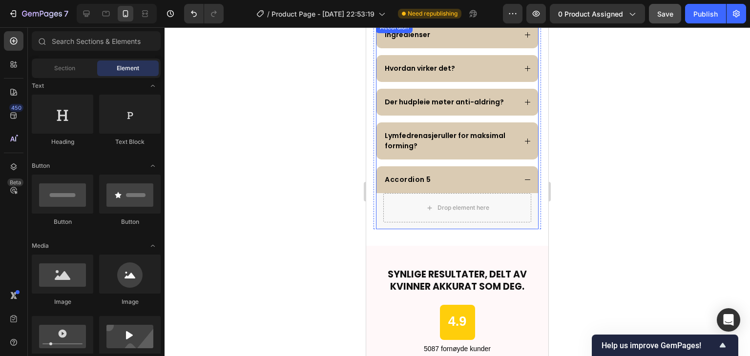
click at [470, 141] on p "Lymfedrenasjeruller for maksimal forming?" at bounding box center [450, 141] width 130 height 21
click at [480, 204] on div "Drop element here" at bounding box center [463, 208] width 52 height 8
click at [434, 175] on div "Accordion 5" at bounding box center [449, 179] width 133 height 13
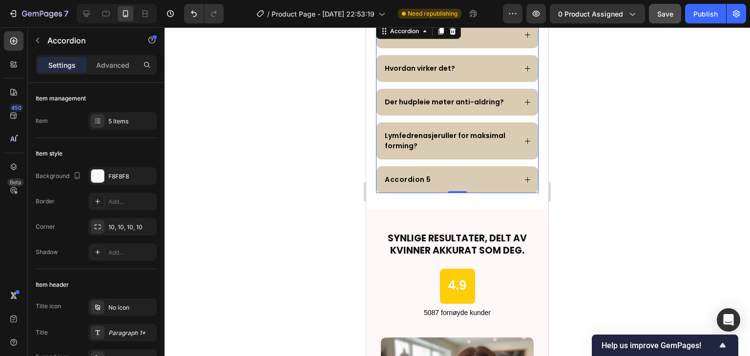
click at [485, 177] on div "Accordion 5" at bounding box center [449, 179] width 133 height 13
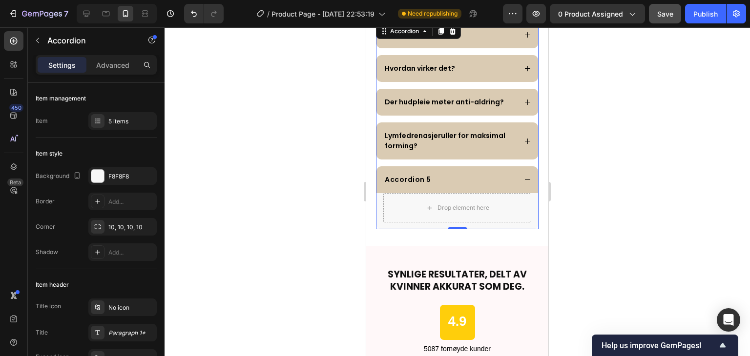
click at [525, 180] on icon at bounding box center [527, 180] width 5 height 0
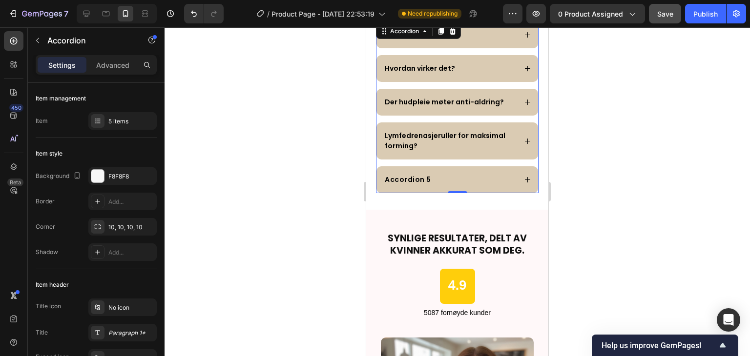
click at [525, 178] on icon at bounding box center [527, 179] width 5 height 5
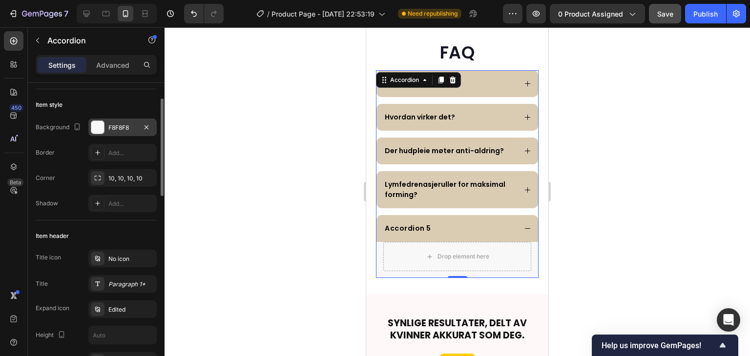
scroll to position [0, 0]
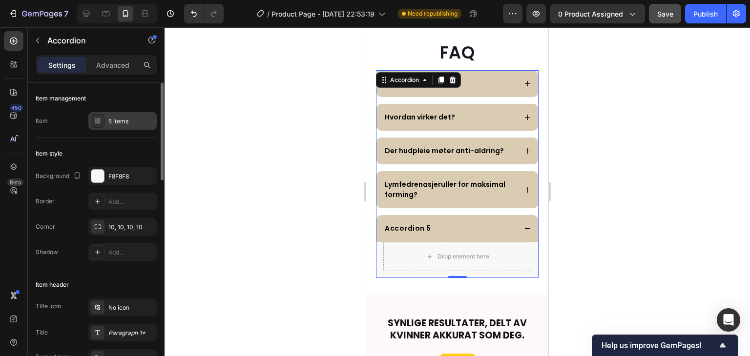
click at [127, 125] on div "5 items" at bounding box center [131, 121] width 46 height 9
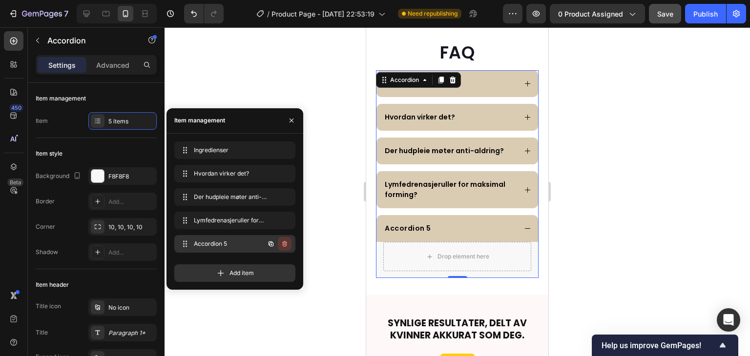
click at [288, 245] on icon "button" at bounding box center [285, 244] width 8 height 8
click at [282, 244] on div "Delete" at bounding box center [278, 244] width 18 height 9
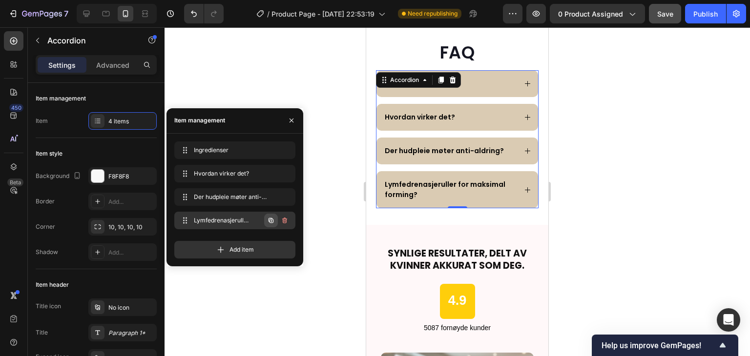
click at [269, 220] on icon "button" at bounding box center [271, 221] width 8 height 8
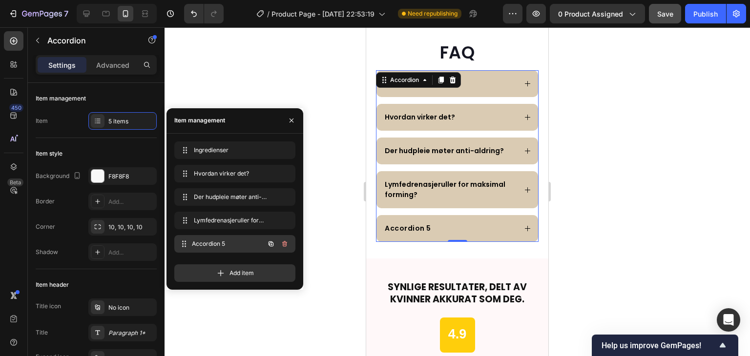
click at [243, 239] on div "Accordion 5 Accordion 5" at bounding box center [221, 244] width 86 height 14
click at [424, 230] on div "Accordion 5" at bounding box center [407, 228] width 49 height 13
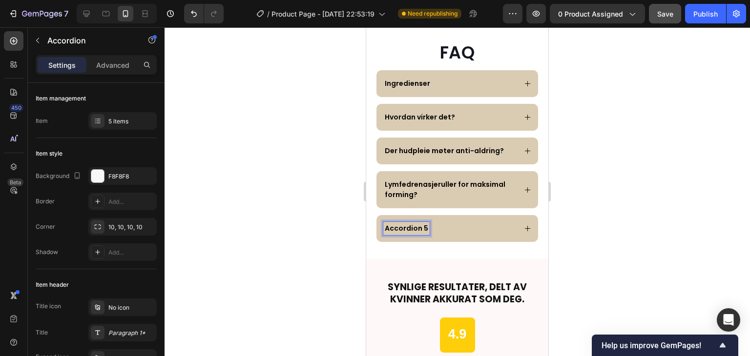
click at [464, 229] on div "Accordion 5" at bounding box center [449, 228] width 133 height 13
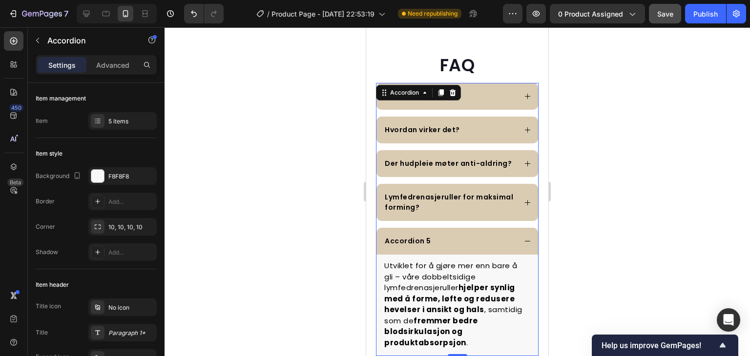
scroll to position [2471, 0]
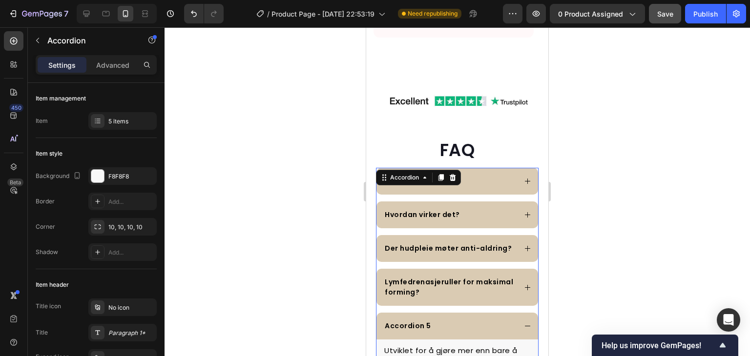
click at [493, 178] on div "Ingredienser" at bounding box center [449, 181] width 133 height 13
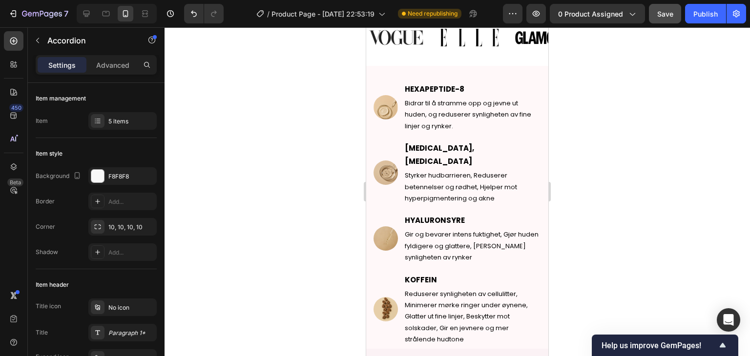
scroll to position [762, 0]
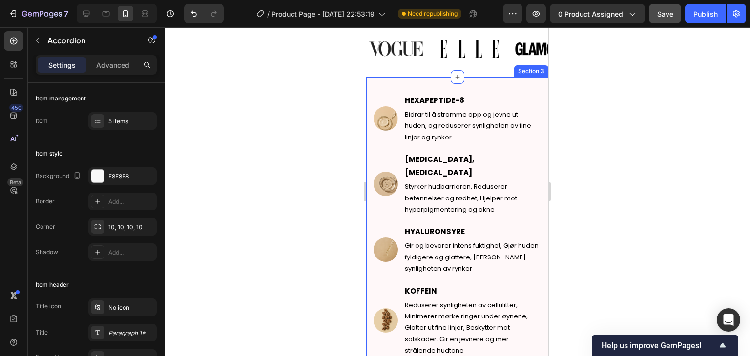
click at [510, 83] on div "Image HEXAPEPTIDE-8 Text Block Bidrar til å stramme opp og jevne ut huden, og r…" at bounding box center [457, 225] width 182 height 296
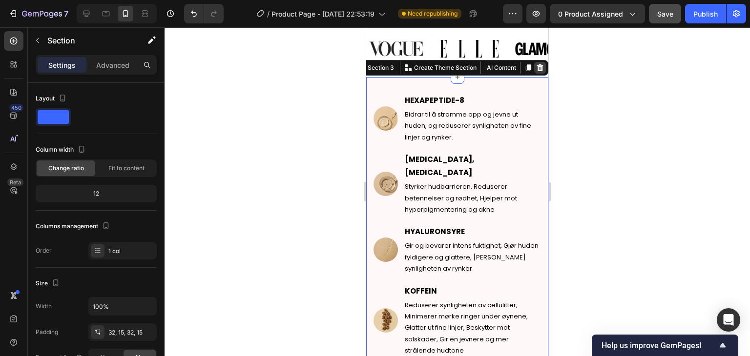
drag, startPoint x: 533, startPoint y: 66, endPoint x: 947, endPoint y: 152, distance: 423.0
click at [537, 66] on icon at bounding box center [540, 67] width 6 height 7
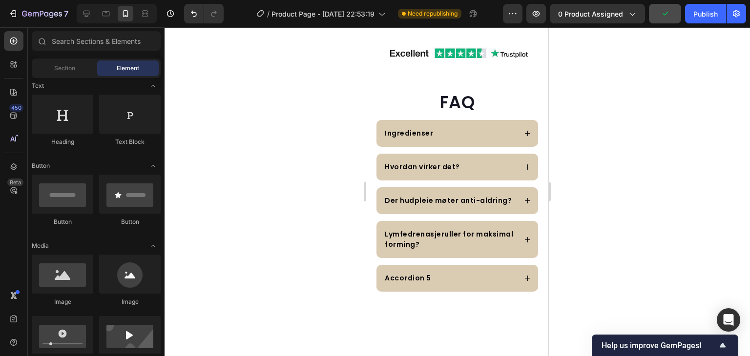
scroll to position [2168, 0]
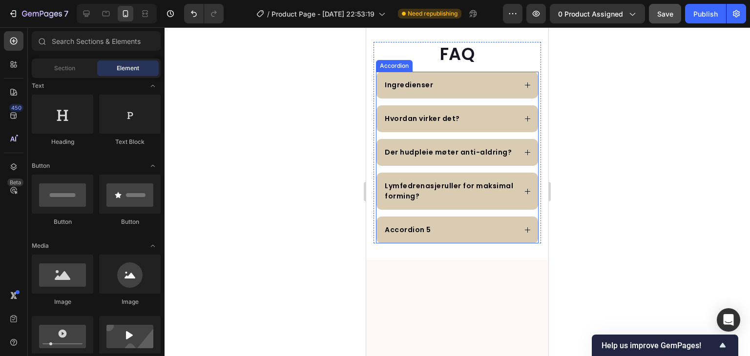
click at [473, 89] on div "Ingredienser" at bounding box center [449, 85] width 133 height 13
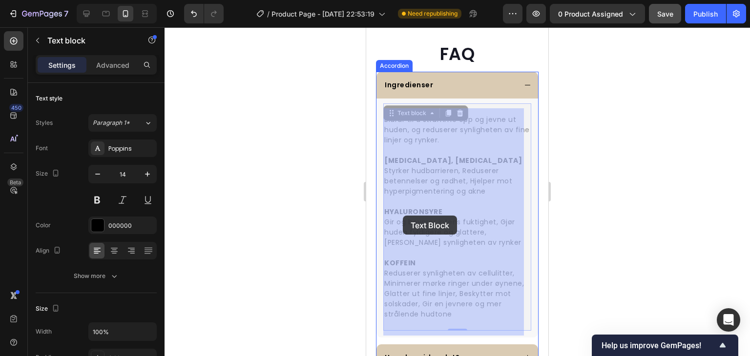
drag, startPoint x: 453, startPoint y: 314, endPoint x: 403, endPoint y: 216, distance: 110.3
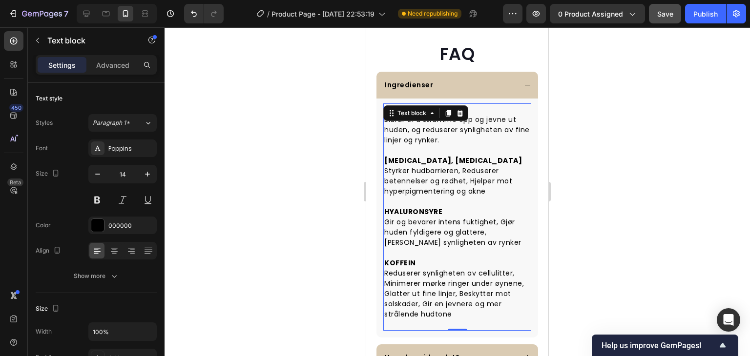
click at [413, 154] on p at bounding box center [457, 151] width 146 height 10
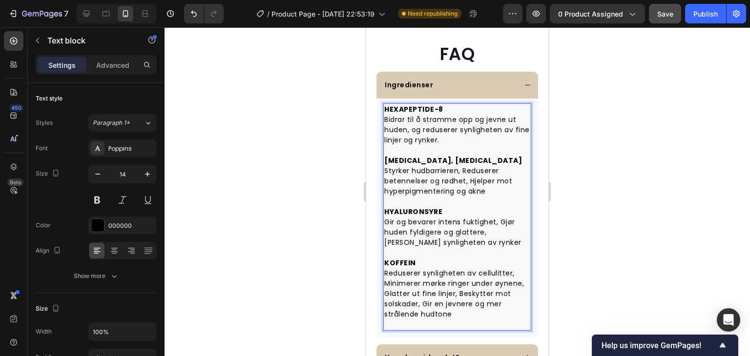
click at [385, 118] on p "Bidrar til å stramme opp og jevne ut huden, og reduserer synligheten av fine li…" at bounding box center [457, 130] width 146 height 31
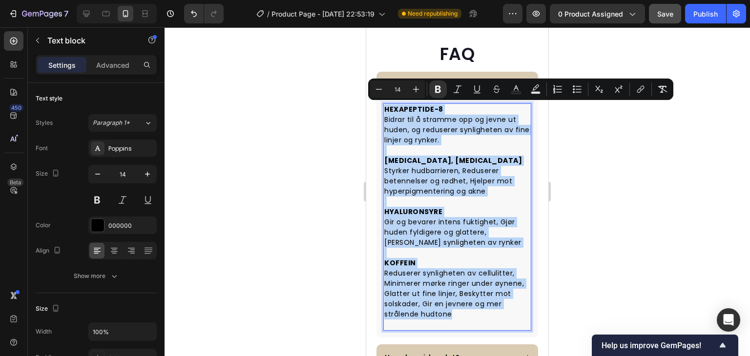
drag, startPoint x: 384, startPoint y: 106, endPoint x: 498, endPoint y: 315, distance: 237.7
click at [498, 315] on div "HEXAPEPTIDE-8 Bidrar til å stramme opp og jevne ut huden, og reduserer synlighe…" at bounding box center [457, 218] width 148 height 228
copy div "HEXAPEPTIDE-8 Bidrar til å stramme opp og jevne ut huden, og reduserer synlighe…"
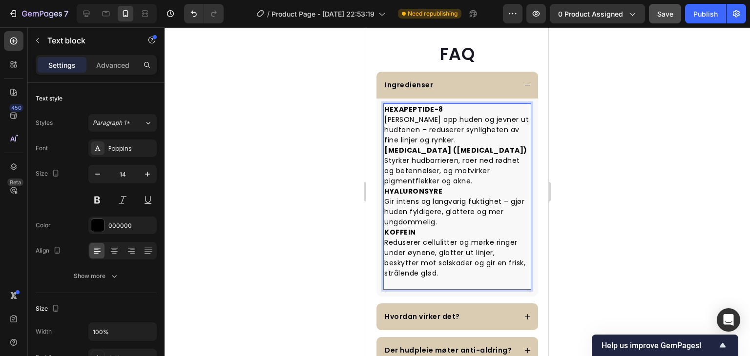
click at [426, 129] on p "HEXAPEPTIDE-8 Strammer opp huden og jevner ut hudtonen – reduserer synligheten …" at bounding box center [457, 124] width 146 height 41
click at [512, 204] on p "HYALURONSYRE Gir intens og langvarig fuktighet – gjør huden fyldigere, glattere…" at bounding box center [457, 207] width 146 height 41
click at [458, 138] on p "HEXAPEPTIDE-8 Strammer opp huden og jevner ut hudtonen reduserer synligheten av…" at bounding box center [457, 124] width 146 height 41
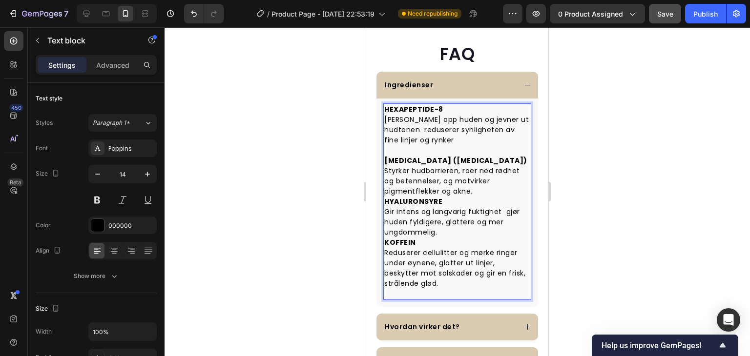
click at [479, 192] on p "[MEDICAL_DATA] ([MEDICAL_DATA]) Styrker hudbarrieren, roer ned rødhet og betenn…" at bounding box center [457, 176] width 146 height 41
click at [455, 140] on p "HEXAPEPTIDE-8 Strammer opp huden og jevner ut hudtonen reduserer synligheten av…" at bounding box center [457, 124] width 146 height 41
click at [456, 199] on p "HYALURONSYRE Gir intens og langvarig fuktighet gjør huden fyldigere, glattere o…" at bounding box center [457, 217] width 146 height 41
click at [476, 189] on p "[MEDICAL_DATA] ([MEDICAL_DATA]) Styrker hudbarrieren, roer ned rødhet og betenn…" at bounding box center [457, 176] width 146 height 41
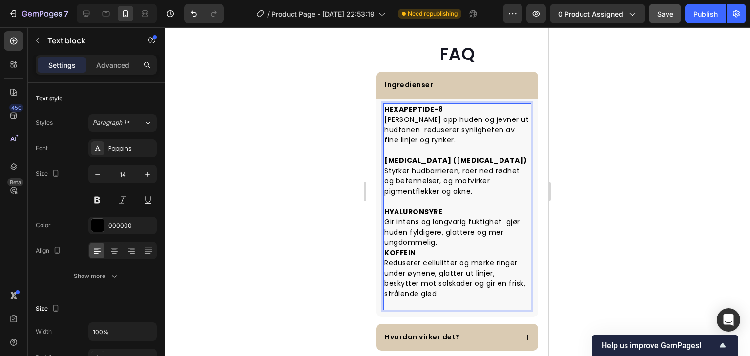
click at [456, 243] on p "HYALURONSYRE Gir intens og langvarig fuktighet gjør huden fyldigere, glattere o…" at bounding box center [457, 227] width 146 height 41
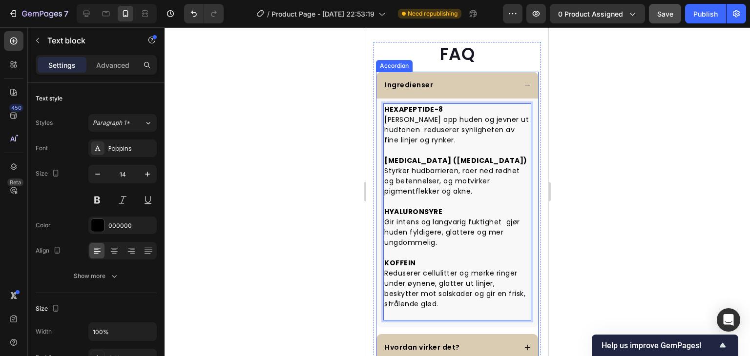
click at [486, 85] on div "Ingredienser" at bounding box center [449, 85] width 133 height 13
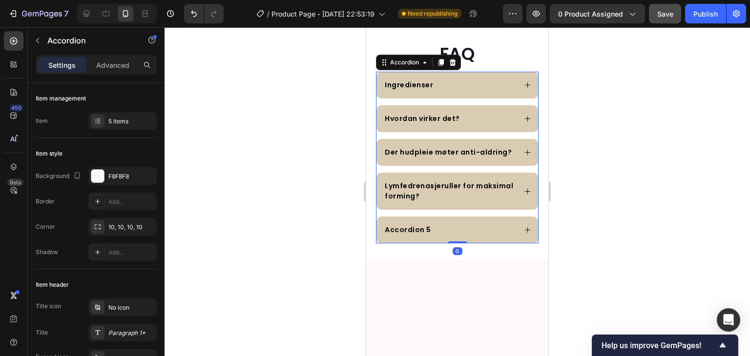
click at [486, 85] on div "Ingredienser" at bounding box center [449, 85] width 133 height 13
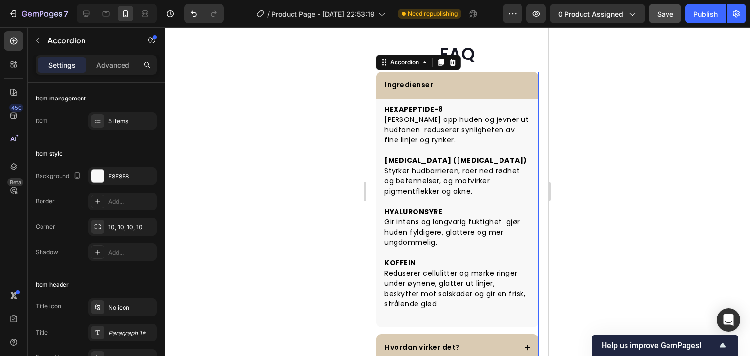
click at [424, 84] on p "Ingredienser" at bounding box center [409, 85] width 48 height 10
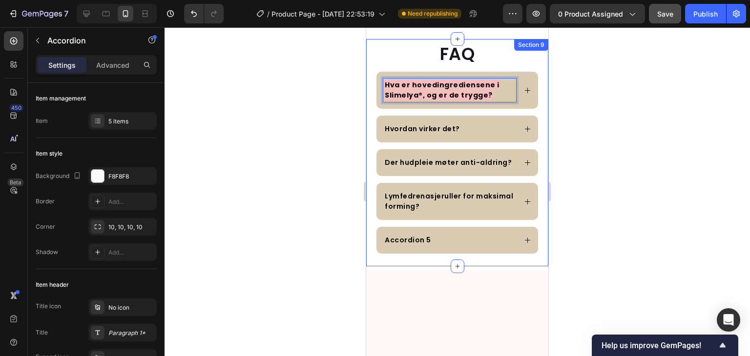
click at [609, 94] on div at bounding box center [457, 191] width 585 height 329
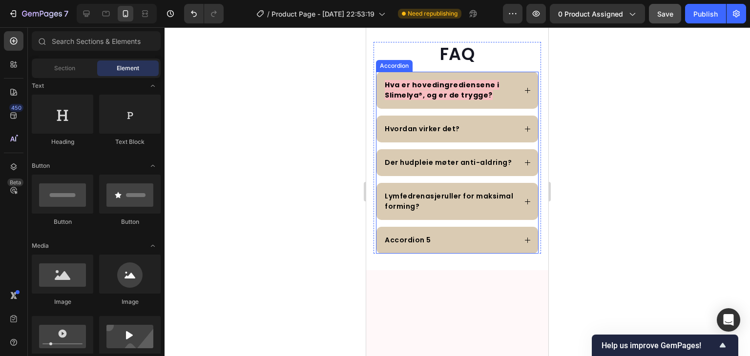
click at [486, 95] on p "Hva er hovedingrediensene i Slimelya®, og er de trygge?" at bounding box center [450, 90] width 130 height 21
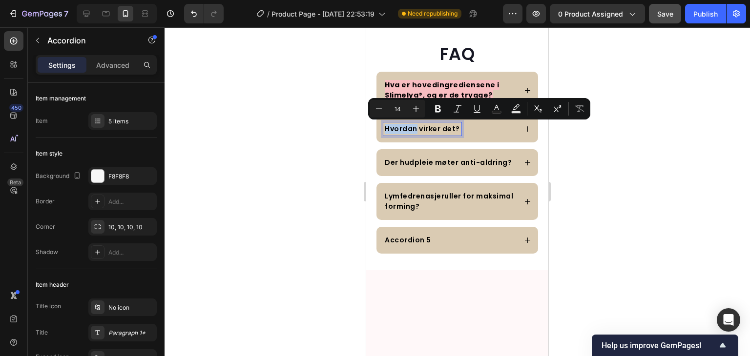
drag, startPoint x: 486, startPoint y: 95, endPoint x: 390, endPoint y: 86, distance: 96.6
click at [390, 86] on p "Hva er hovedingrediensene i Slimelya®, og er de trygge?" at bounding box center [450, 90] width 130 height 21
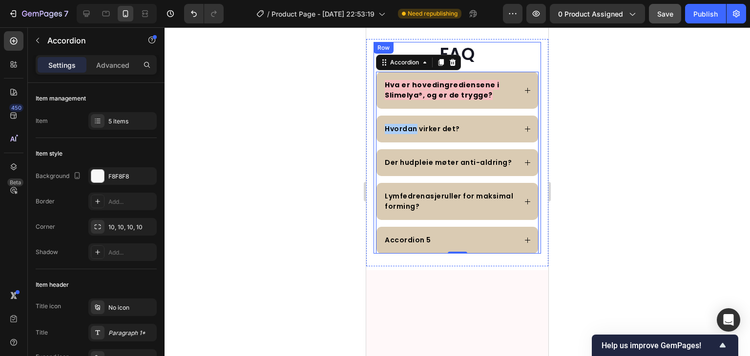
click at [315, 102] on div at bounding box center [457, 191] width 585 height 329
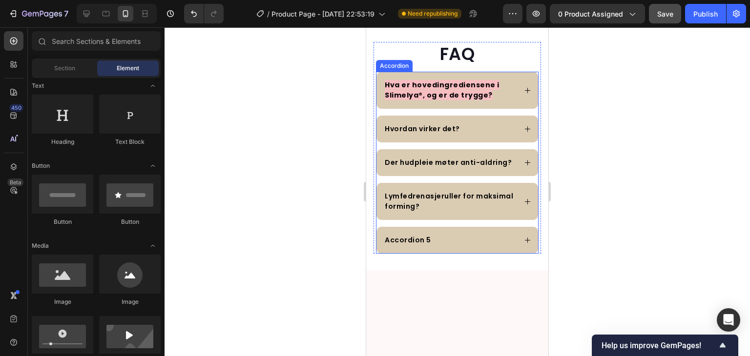
click at [427, 84] on strong "Hva er hovedingrediensene i Slimelya®, og er de trygge?" at bounding box center [442, 90] width 115 height 20
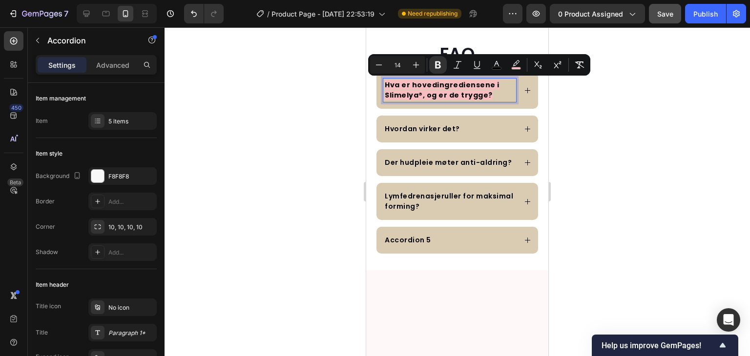
click at [484, 95] on strong "Hva er hovedingrediensene i Slimelya®, og er de trygge?" at bounding box center [442, 90] width 115 height 20
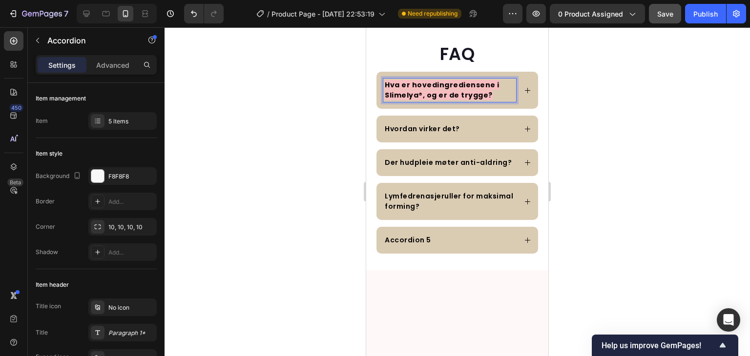
click at [484, 95] on strong "Hva er hovedingrediensene i Slimelya®, og er de trygge?" at bounding box center [442, 90] width 115 height 20
click at [464, 92] on strong "Hva er hovedingrediensene i Slimelya®, og er de trygge?" at bounding box center [442, 90] width 115 height 20
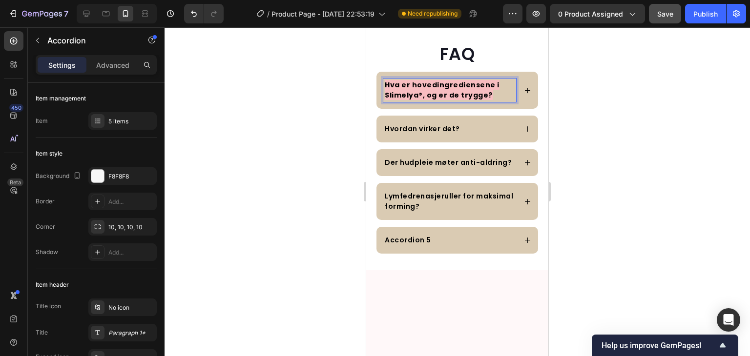
click at [486, 95] on p "Hva er hovedingrediensene i Slimelya®, og er de trygge?" at bounding box center [450, 90] width 130 height 21
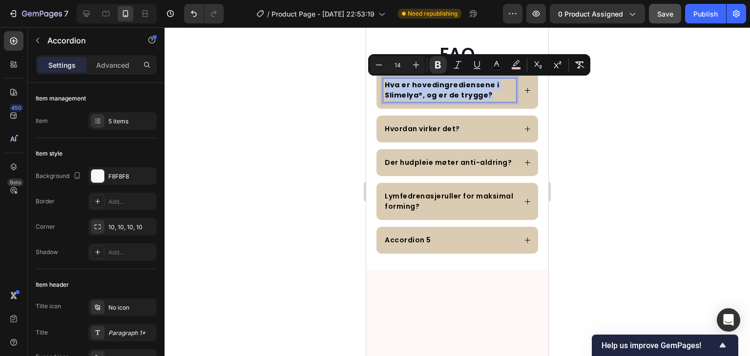
drag, startPoint x: 486, startPoint y: 95, endPoint x: 383, endPoint y: 83, distance: 103.8
click at [383, 83] on div "Hva er hovedingrediensene i Slimelya®, og er de trygge?" at bounding box center [449, 90] width 133 height 23
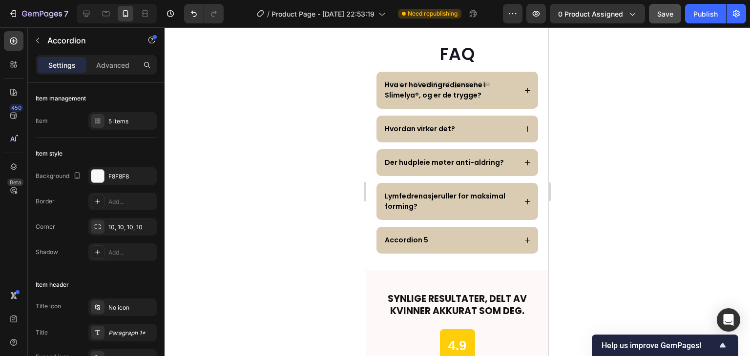
scroll to position [2166, 0]
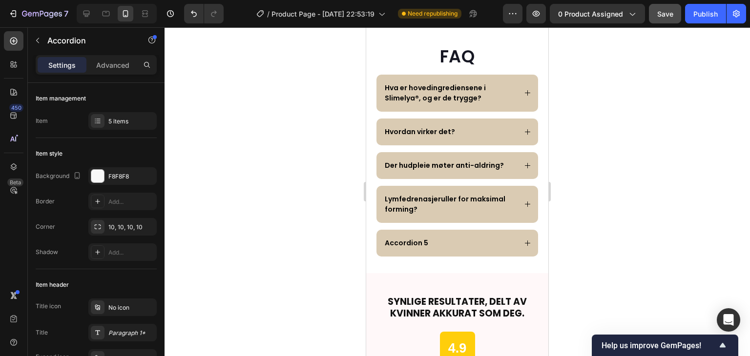
click at [407, 98] on p "Hva er hovedingrediensene i Slimelya®, og er de trygge?" at bounding box center [450, 93] width 130 height 21
click at [489, 86] on p "Hva er hovedingrediensene i ®, og er de trygge?" at bounding box center [450, 93] width 130 height 21
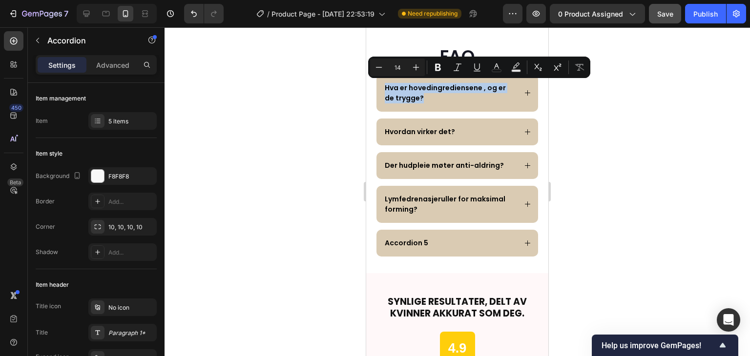
drag, startPoint x: 432, startPoint y: 97, endPoint x: 386, endPoint y: 83, distance: 48.5
click at [386, 83] on p "Hva er hovedingrediensene , og er de trygge?" at bounding box center [450, 93] width 130 height 21
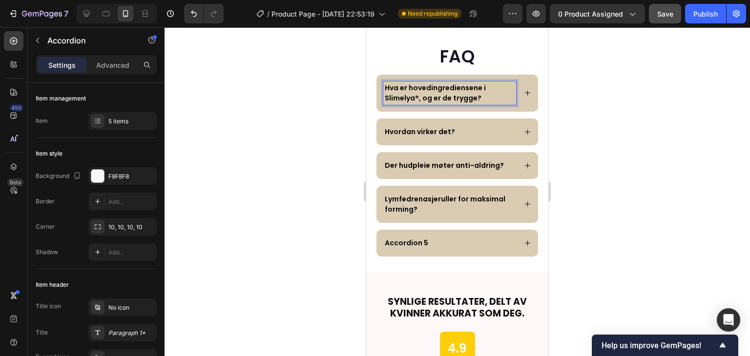
click at [415, 96] on p "Hva er hovedingrediensene i Slimelya®, og er de trygge?" at bounding box center [450, 93] width 130 height 21
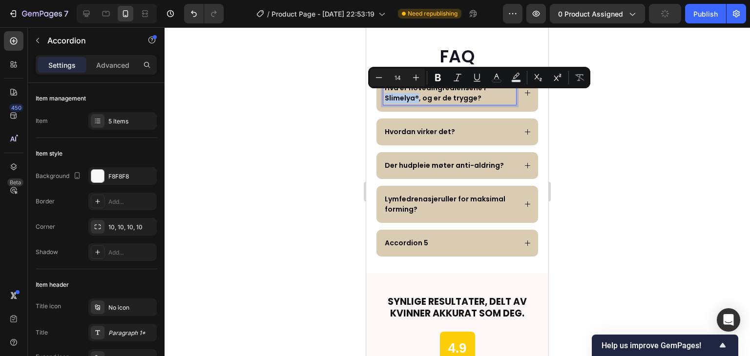
drag, startPoint x: 417, startPoint y: 96, endPoint x: 386, endPoint y: 94, distance: 31.8
click at [386, 94] on p "Hva er hovedingrediensene i Slimelya®, og er de trygge?" at bounding box center [450, 93] width 130 height 21
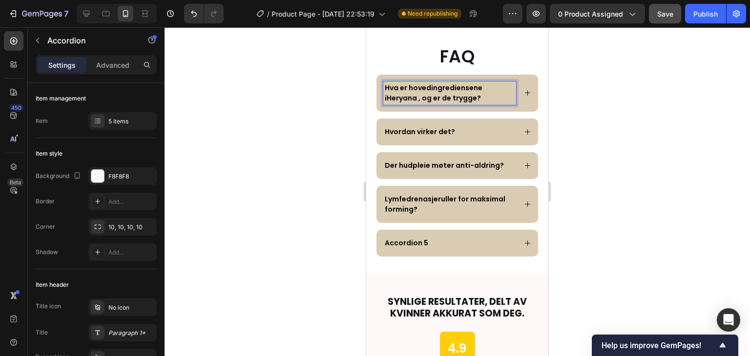
click at [602, 96] on div at bounding box center [457, 191] width 585 height 329
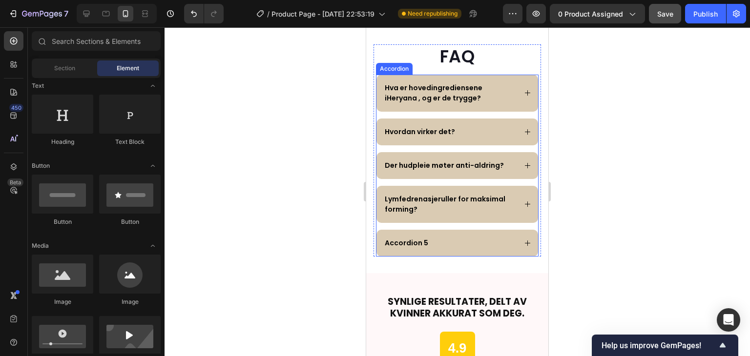
click at [467, 93] on p "Hva er hovedingrediensene iHeryana , og er de trygge?" at bounding box center [450, 93] width 130 height 21
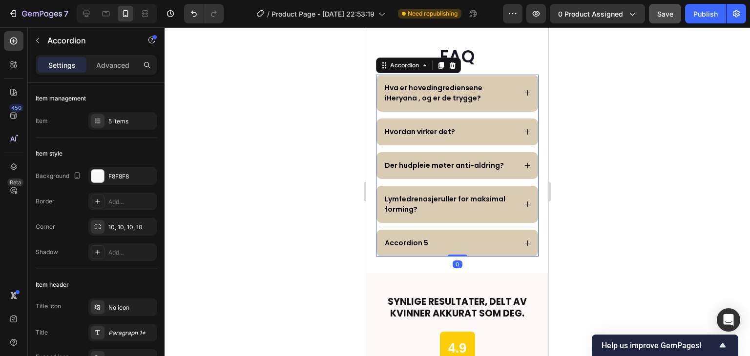
click at [516, 79] on div "Hva er hovedingrediensene iHeryana , og er de trygge?" at bounding box center [457, 93] width 162 height 37
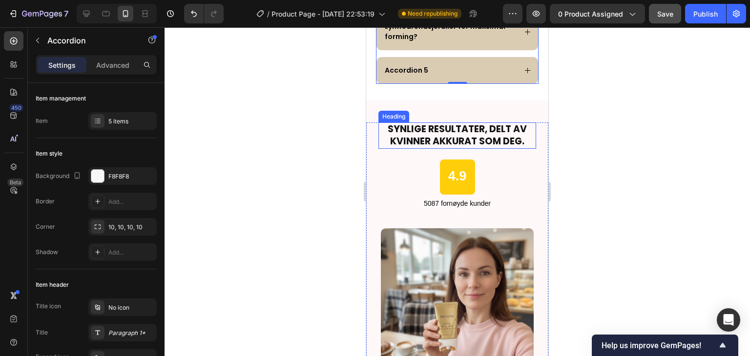
scroll to position [2361, 0]
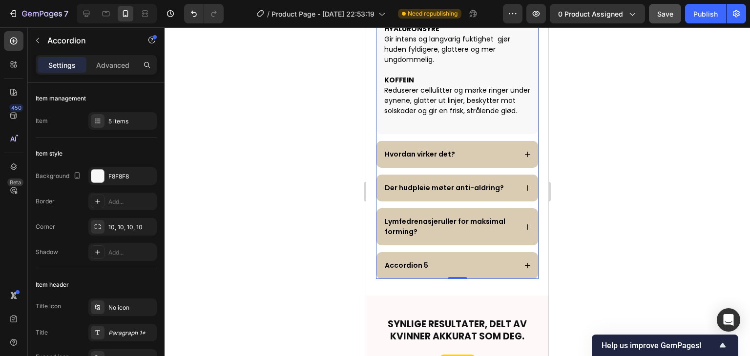
click at [469, 161] on div "Hvordan virker det?" at bounding box center [449, 154] width 133 height 13
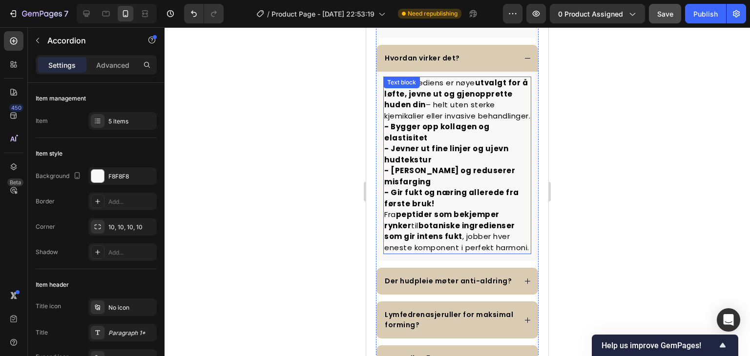
scroll to position [2459, 0]
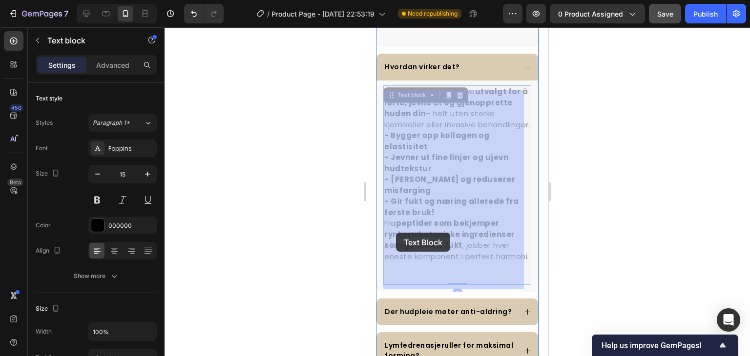
drag, startPoint x: 436, startPoint y: 279, endPoint x: 396, endPoint y: 233, distance: 61.3
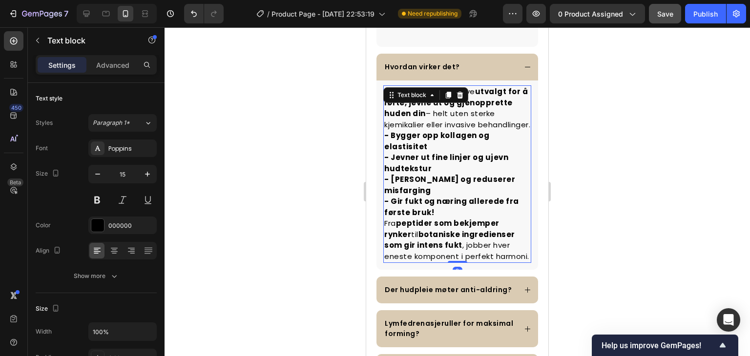
click at [446, 171] on strong "- Jevner ut fine linjer og ujevn hudtekstur" at bounding box center [446, 162] width 124 height 21
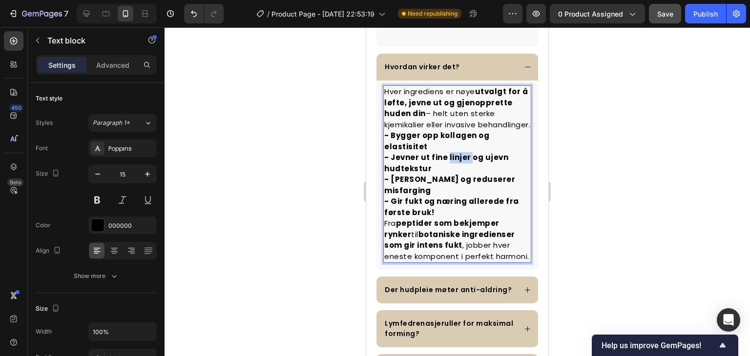
click at [446, 171] on strong "- Jevner ut fine linjer og ujevn hudtekstur" at bounding box center [446, 162] width 124 height 21
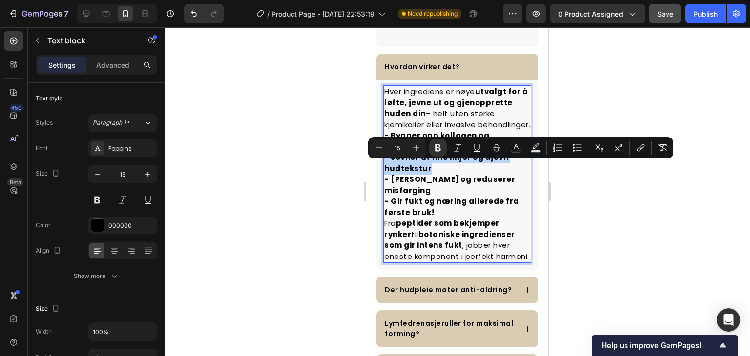
click at [446, 171] on strong "- Jevner ut fine linjer og ujevn hudtekstur" at bounding box center [446, 162] width 124 height 21
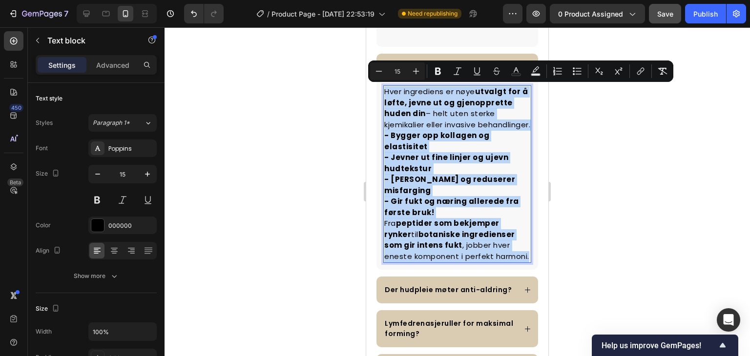
drag, startPoint x: 385, startPoint y: 89, endPoint x: 504, endPoint y: 280, distance: 224.8
click at [504, 263] on div "Hver ingrediens er nøye utvalgt for å løfte, jevne ut og gjenopprette huden din…" at bounding box center [457, 174] width 148 height 178
copy div "Hver ingrediens er nøye utvalgt for å løfte, jevne ut og gjenopprette huden din…"
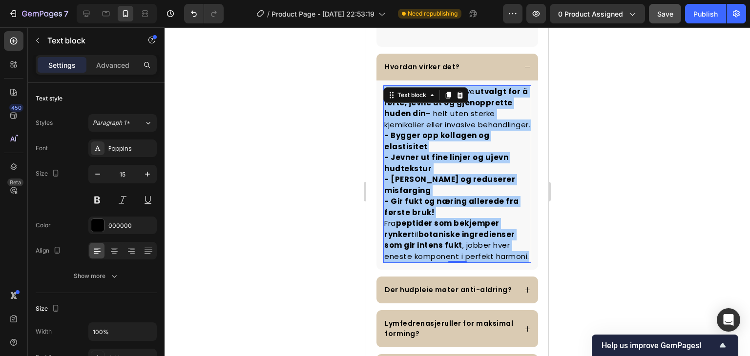
click at [315, 149] on div at bounding box center [457, 191] width 585 height 329
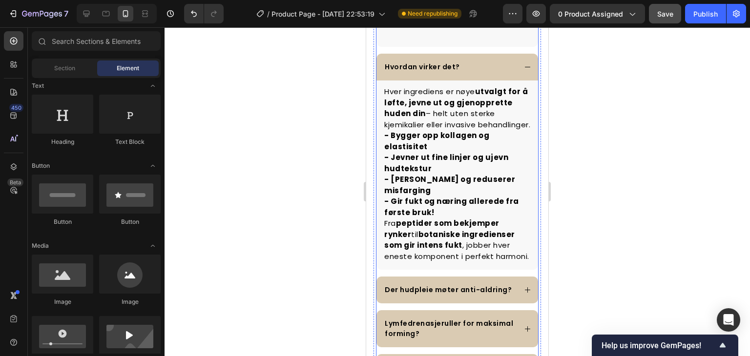
click at [486, 63] on div "Hvordan virker det?" at bounding box center [449, 67] width 133 height 13
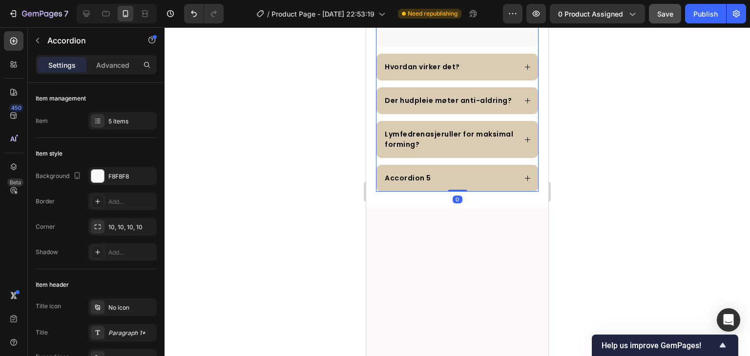
click at [460, 63] on div "Hvordan virker det?" at bounding box center [449, 67] width 133 height 13
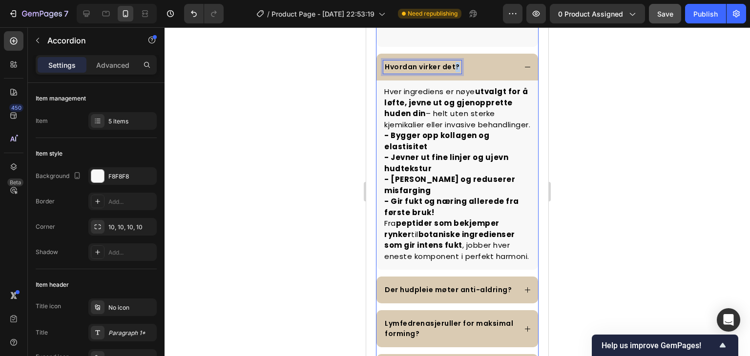
click at [454, 65] on p "Hvordan virker det?" at bounding box center [422, 67] width 75 height 10
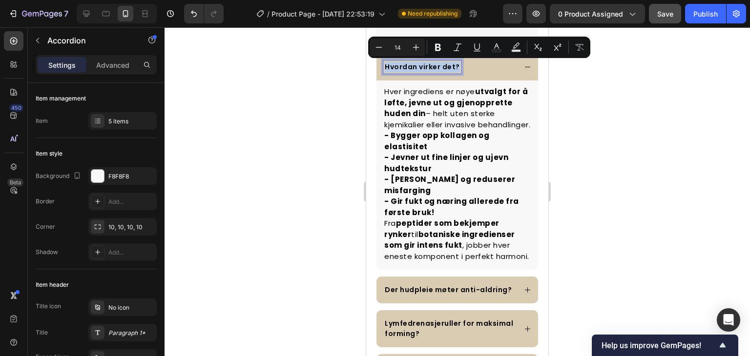
click at [454, 65] on p "Hvordan virker det?" at bounding box center [422, 67] width 75 height 10
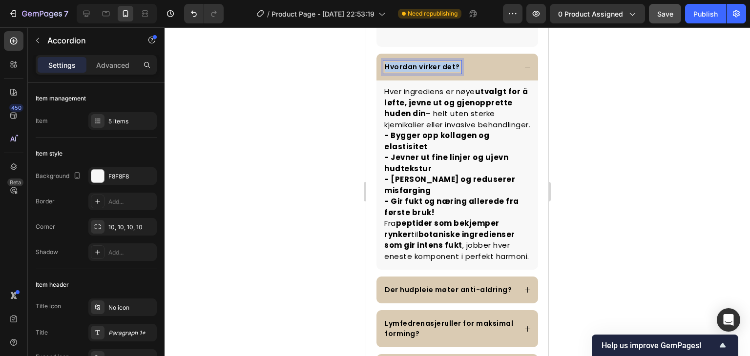
click at [454, 65] on p "Hvordan virker det?" at bounding box center [422, 67] width 75 height 10
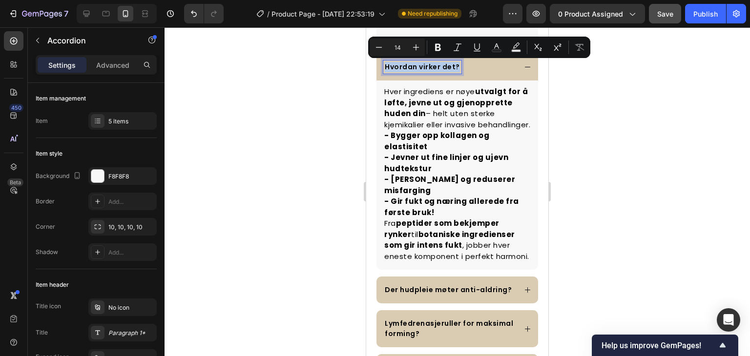
copy p "Hvordan virker det?"
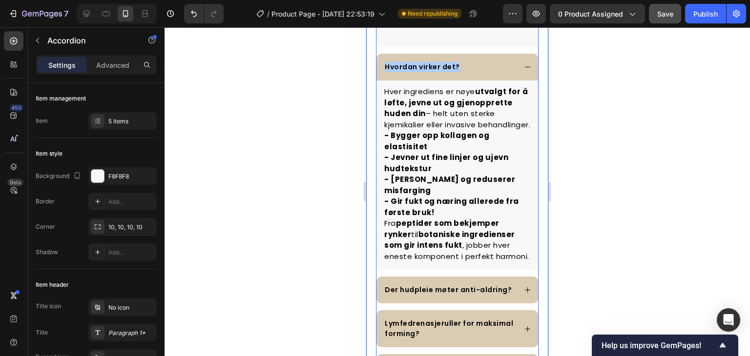
click at [329, 216] on div at bounding box center [457, 191] width 585 height 329
